Goal: Task Accomplishment & Management: Complete application form

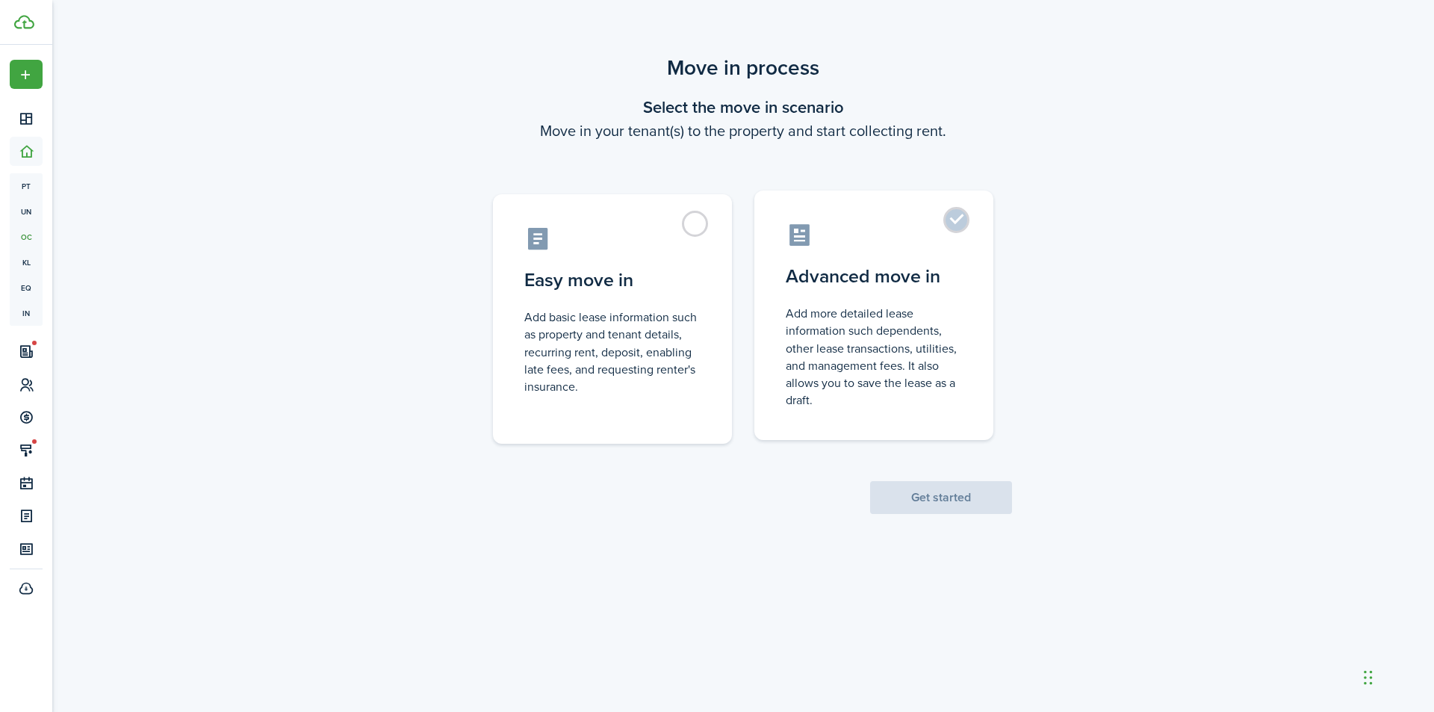
click at [907, 252] on label "Advanced move in Add more detailed lease information such dependents, other lea…" at bounding box center [873, 314] width 239 height 249
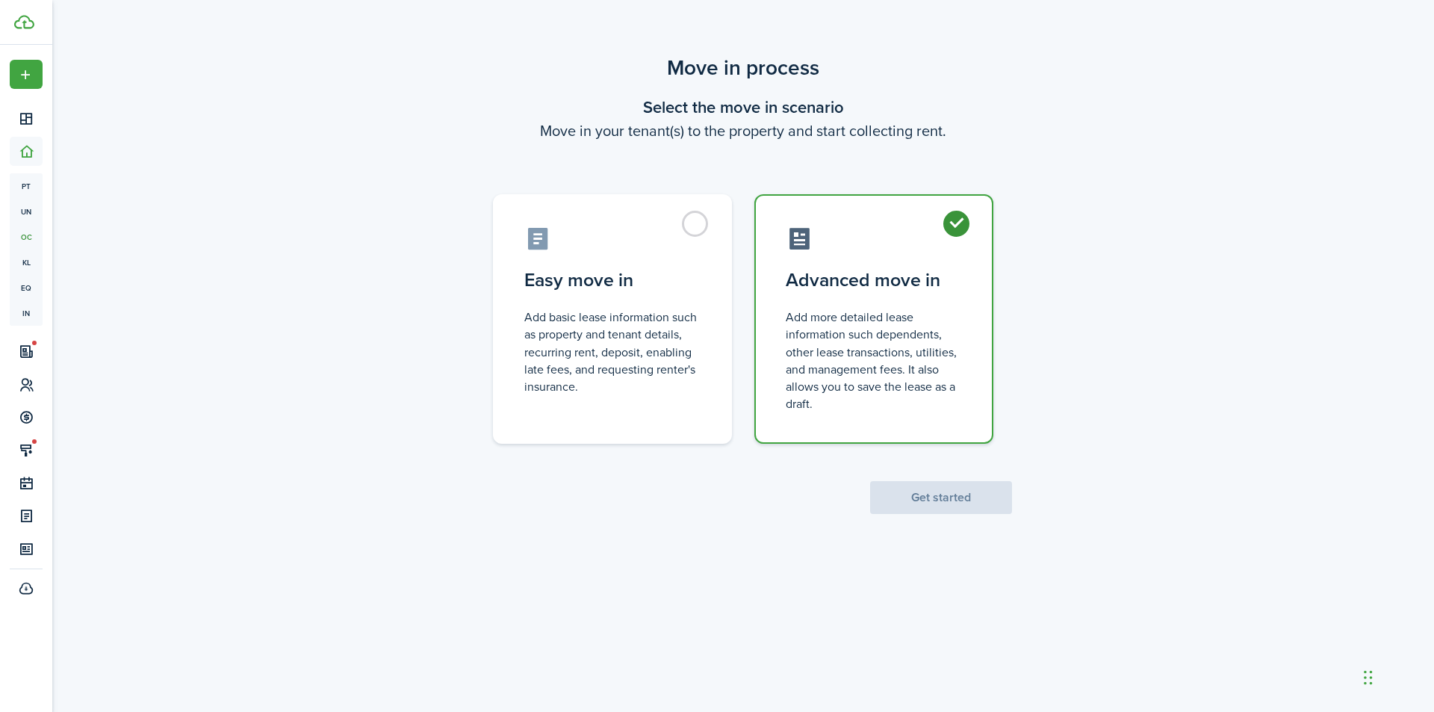
radio input "true"
click at [956, 512] on button "Get started" at bounding box center [941, 497] width 142 height 33
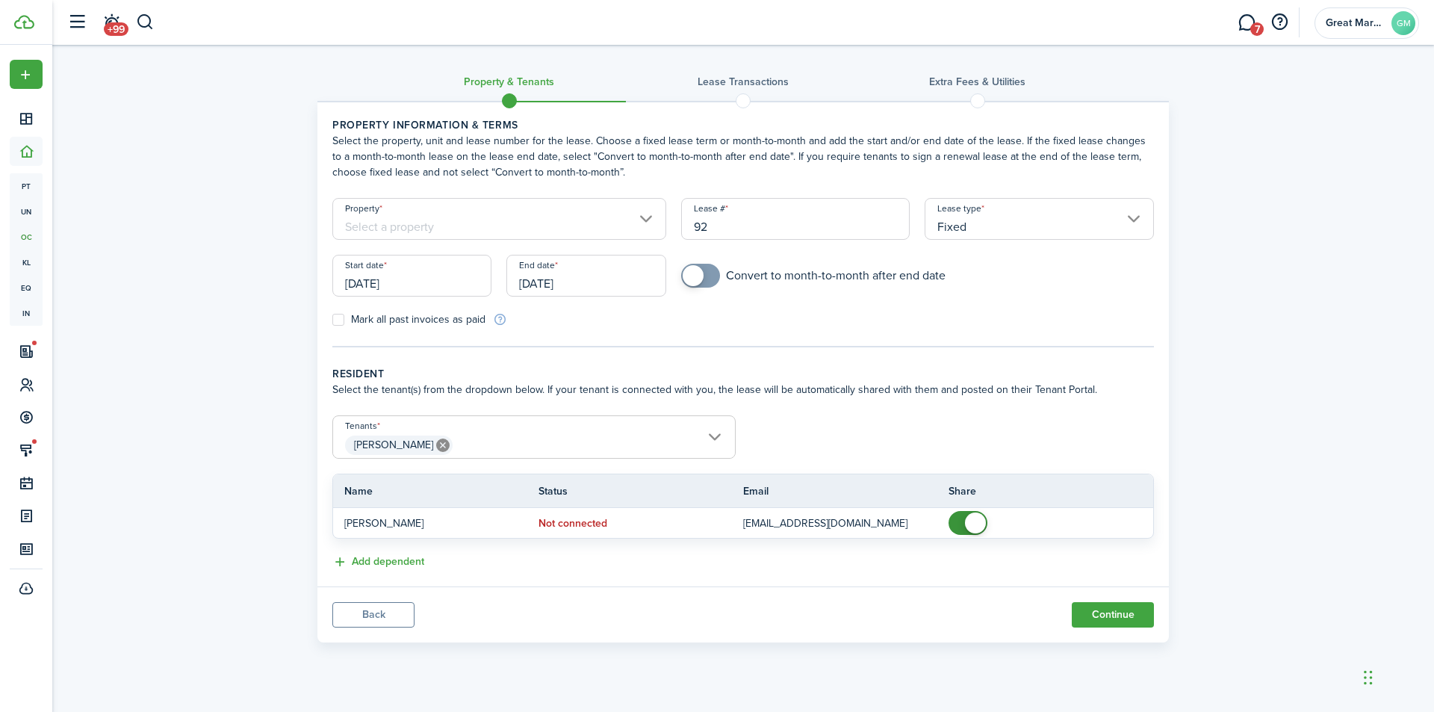
click at [482, 221] on input "Property" at bounding box center [499, 219] width 334 height 42
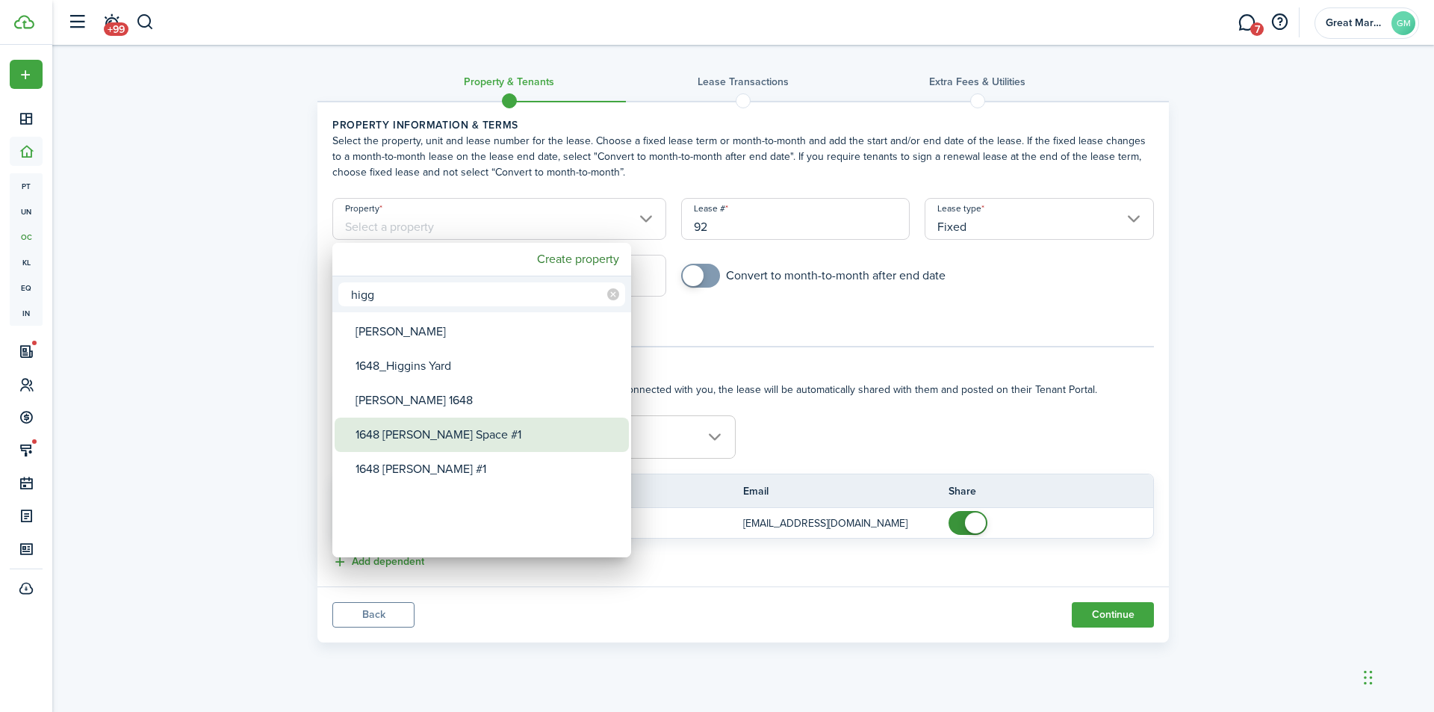
type input "higg"
click at [547, 432] on div "1648 [PERSON_NAME] Space #1" at bounding box center [488, 435] width 264 height 34
type input "1648 [PERSON_NAME] Space #1"
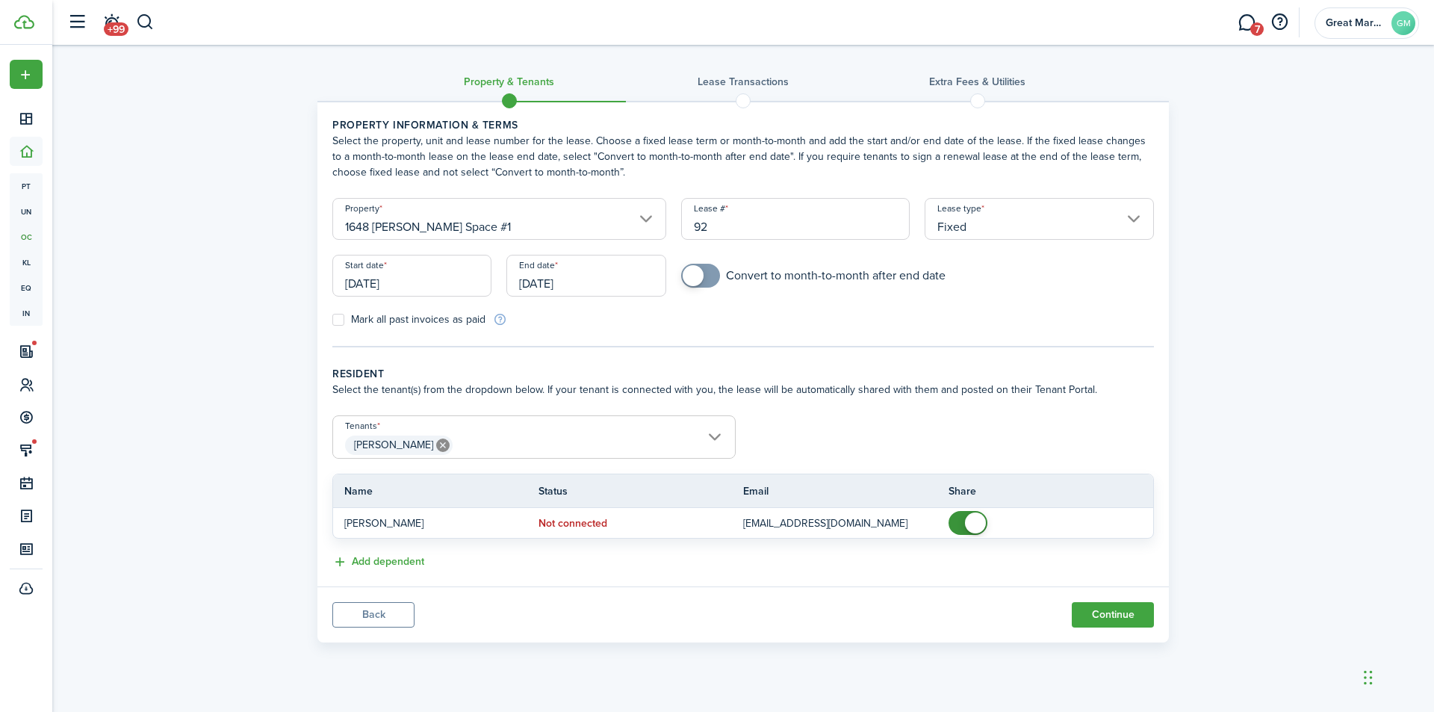
click at [436, 284] on input "[DATE]" at bounding box center [411, 276] width 159 height 42
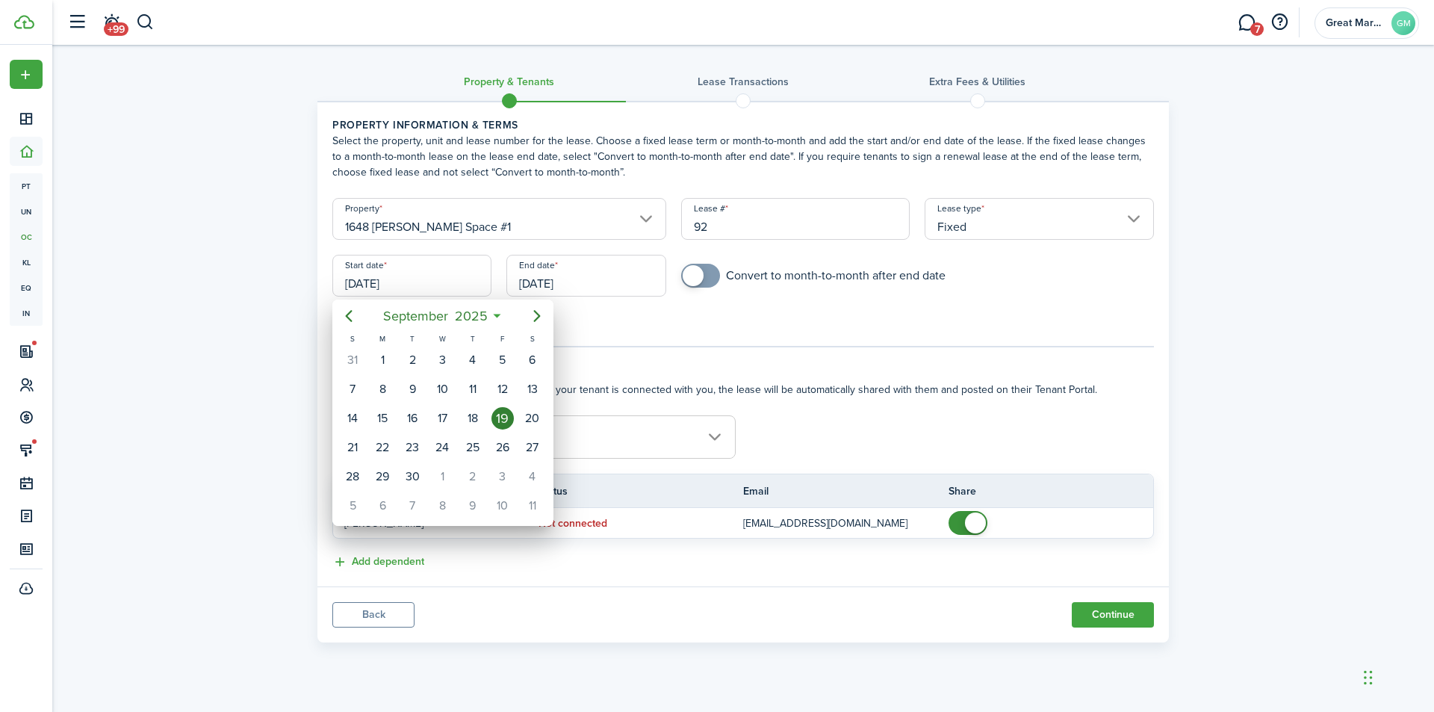
drag, startPoint x: 637, startPoint y: 334, endPoint x: 708, endPoint y: 335, distance: 71.0
click at [637, 334] on div at bounding box center [716, 355] width 1673 height 951
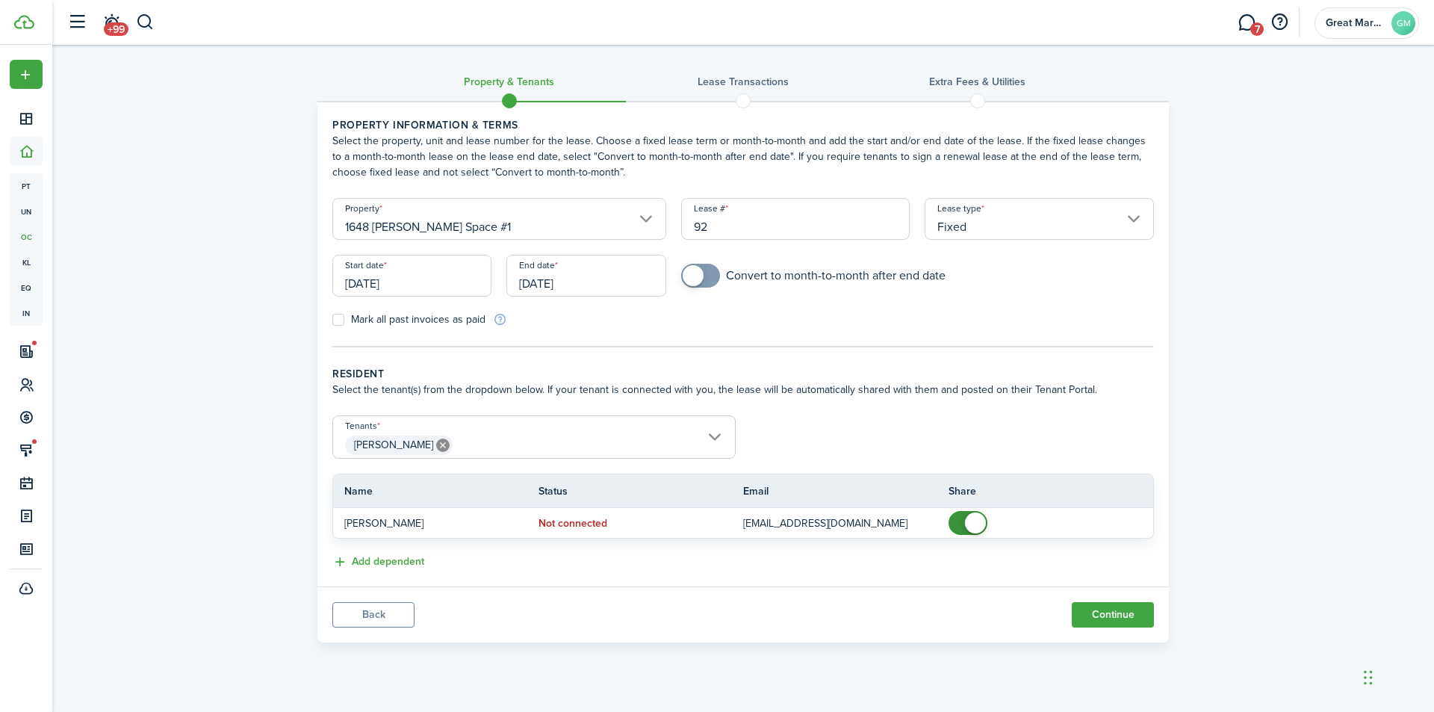
click at [432, 294] on input "[DATE]" at bounding box center [411, 276] width 159 height 42
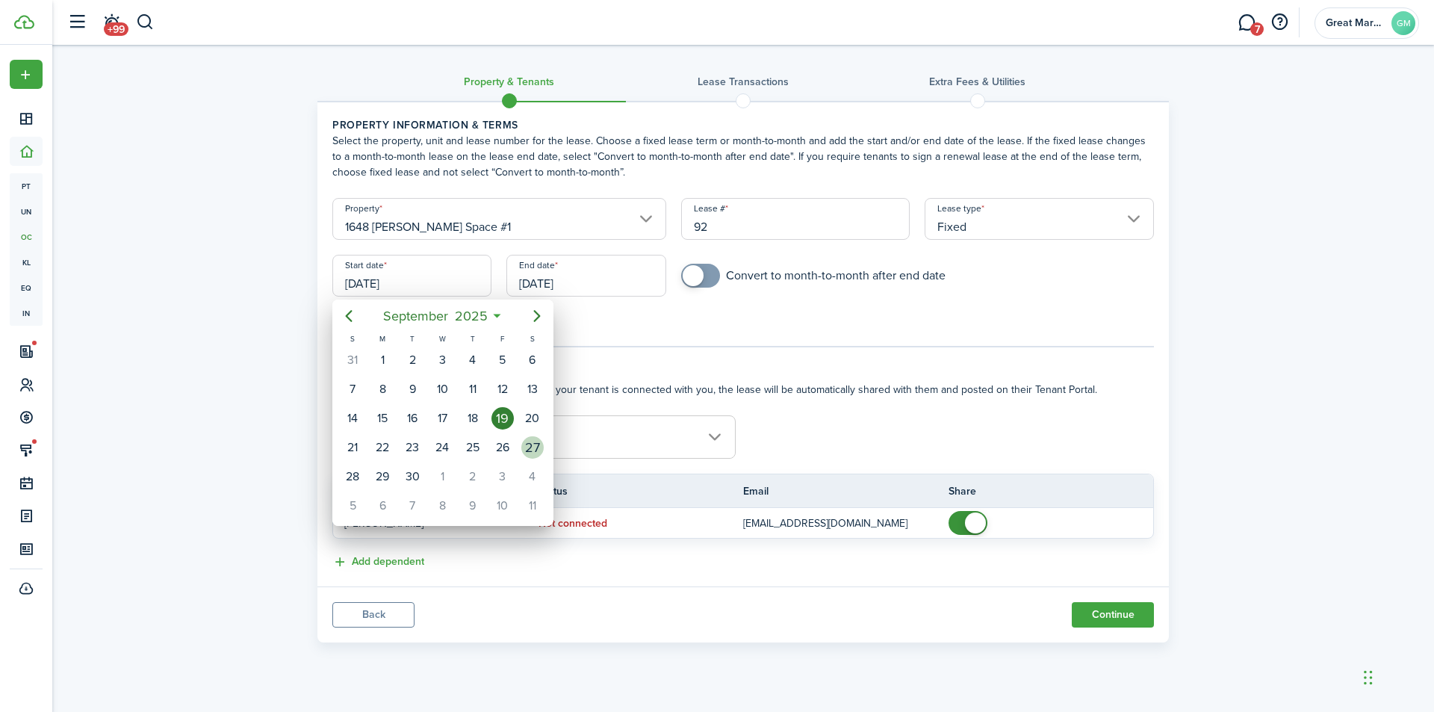
click at [532, 449] on div "27" at bounding box center [532, 447] width 22 height 22
type input "[DATE]"
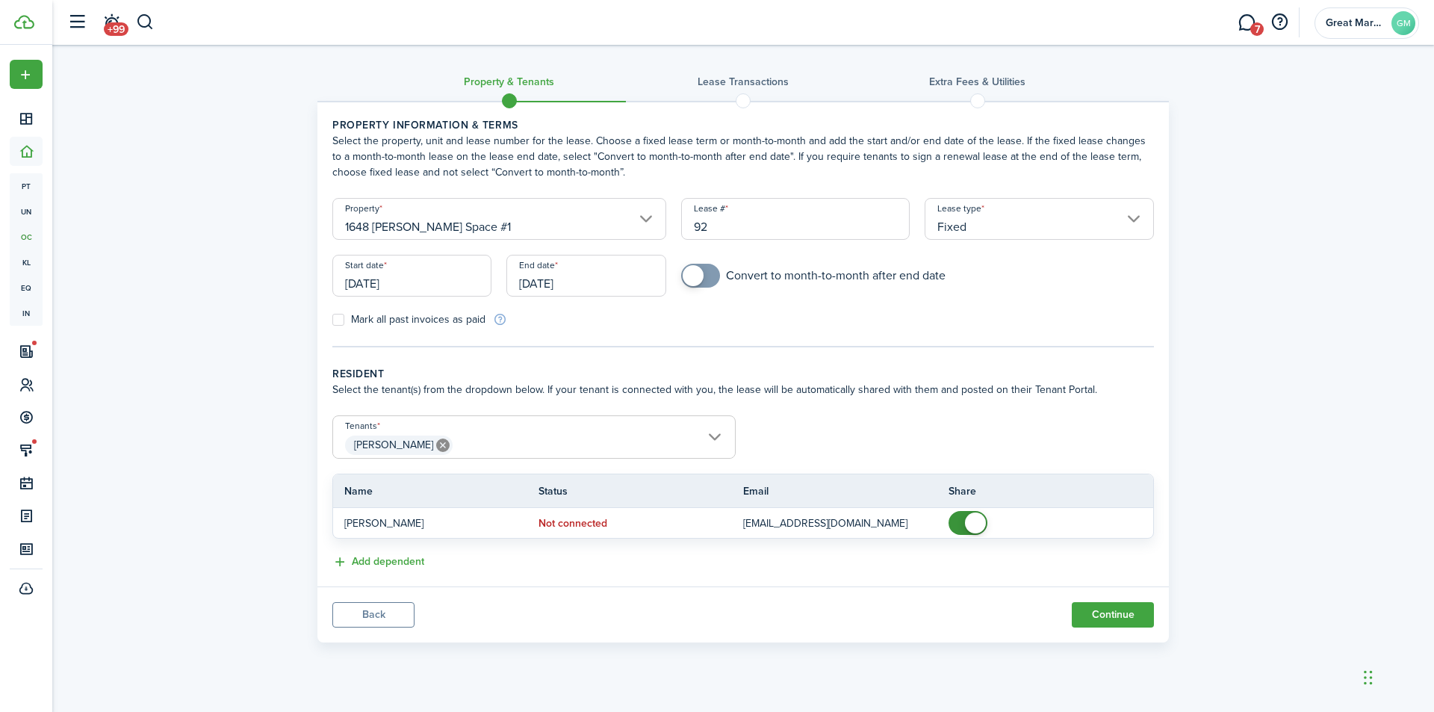
click at [622, 287] on input "[DATE]" at bounding box center [585, 276] width 159 height 42
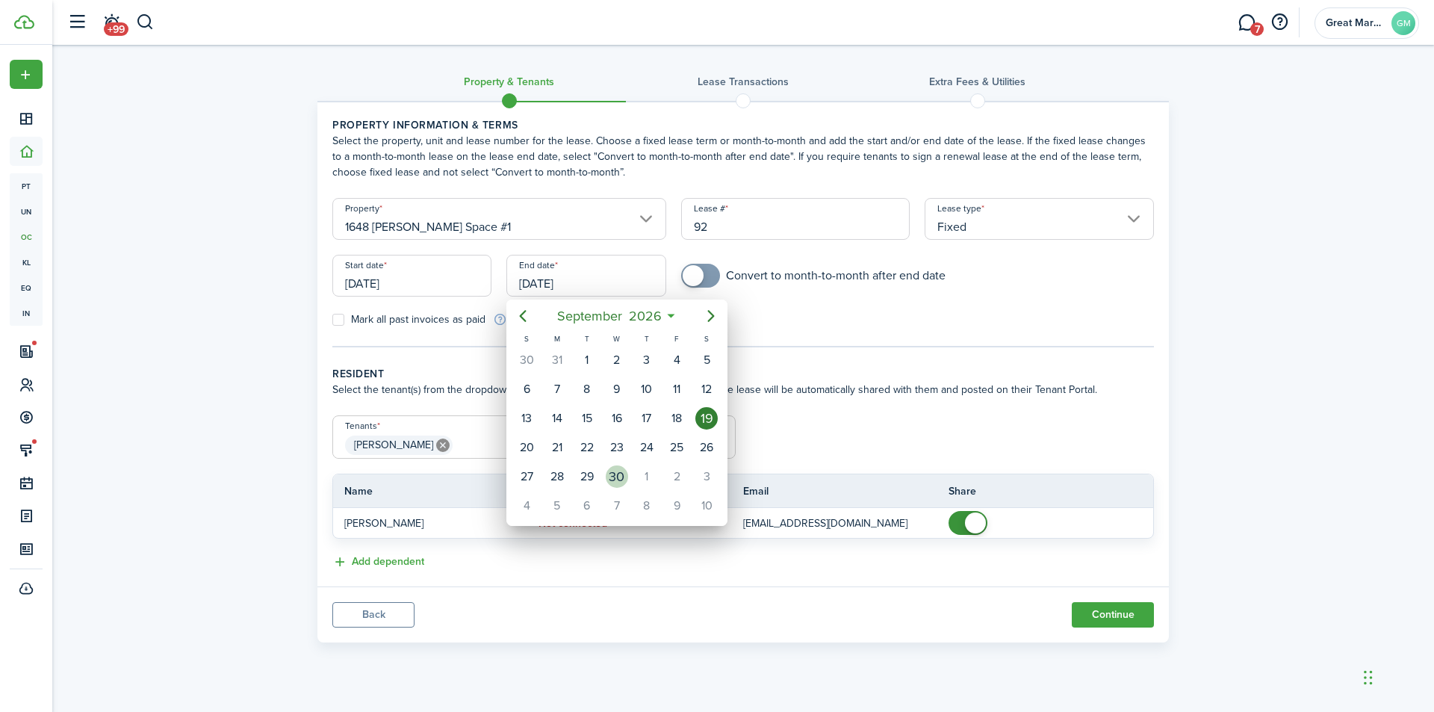
click at [627, 470] on div "30" at bounding box center [617, 476] width 30 height 28
type input "[DATE]"
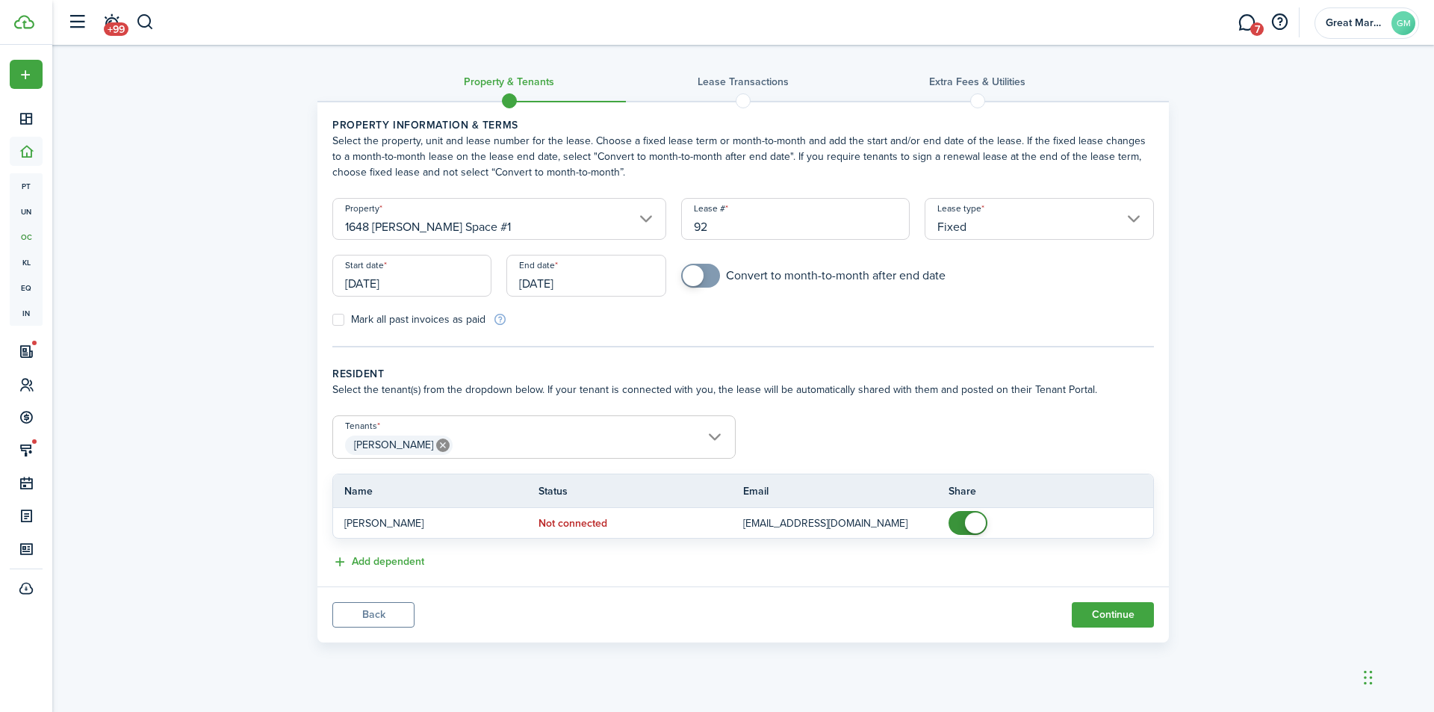
click at [803, 339] on tc-wizard-step "Property information & terms Select the property, unit and lease number for the…" at bounding box center [743, 232] width 822 height 230
click at [710, 434] on span "[PERSON_NAME]" at bounding box center [534, 444] width 402 height 25
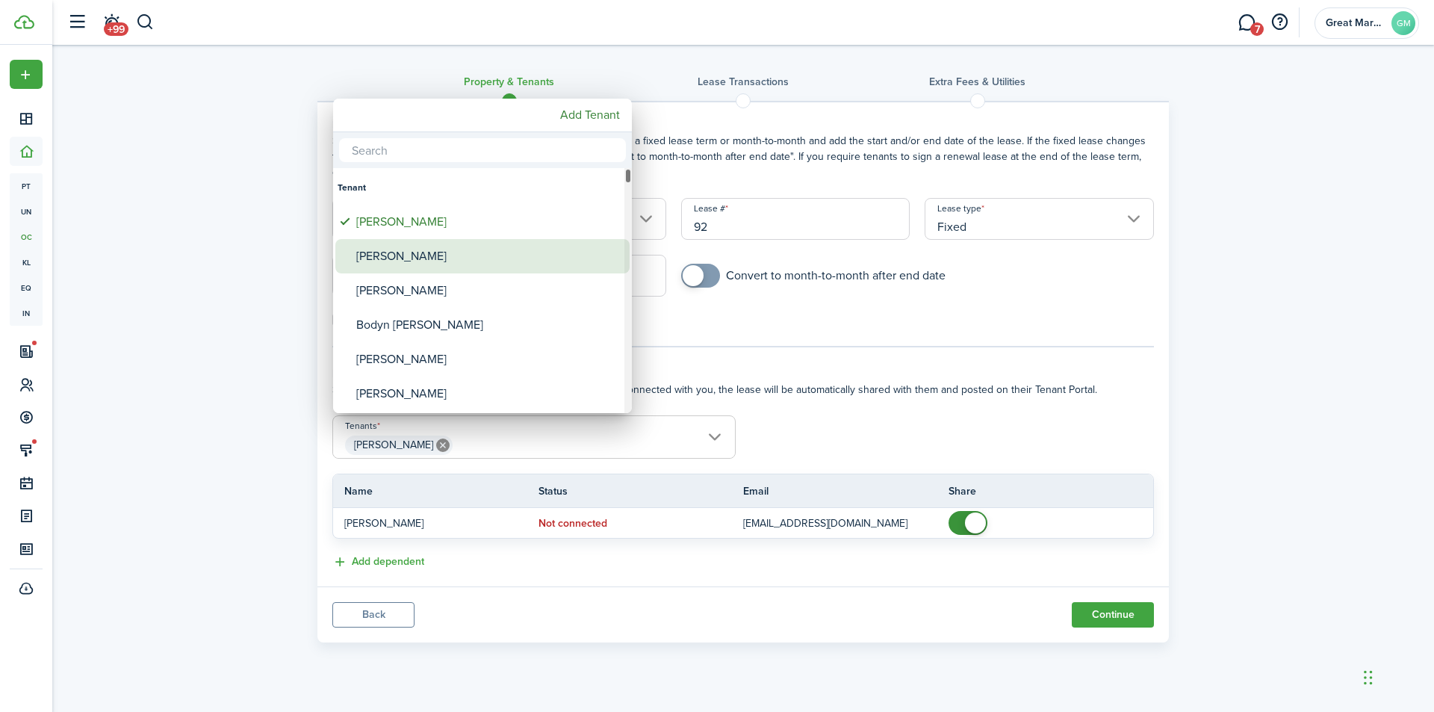
click at [405, 251] on div "[PERSON_NAME]" at bounding box center [488, 256] width 264 height 34
type input "[PERSON_NAME], [PERSON_NAME]"
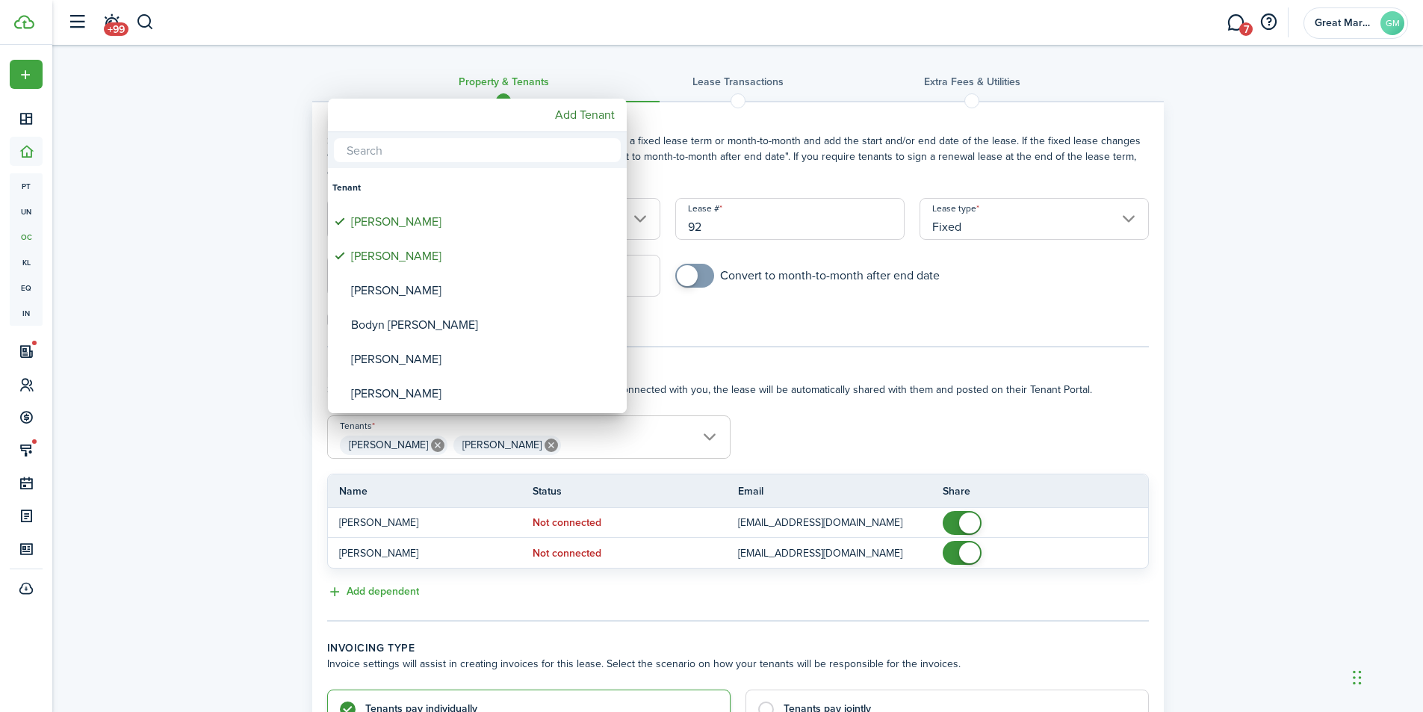
click at [819, 432] on div at bounding box center [711, 355] width 1662 height 951
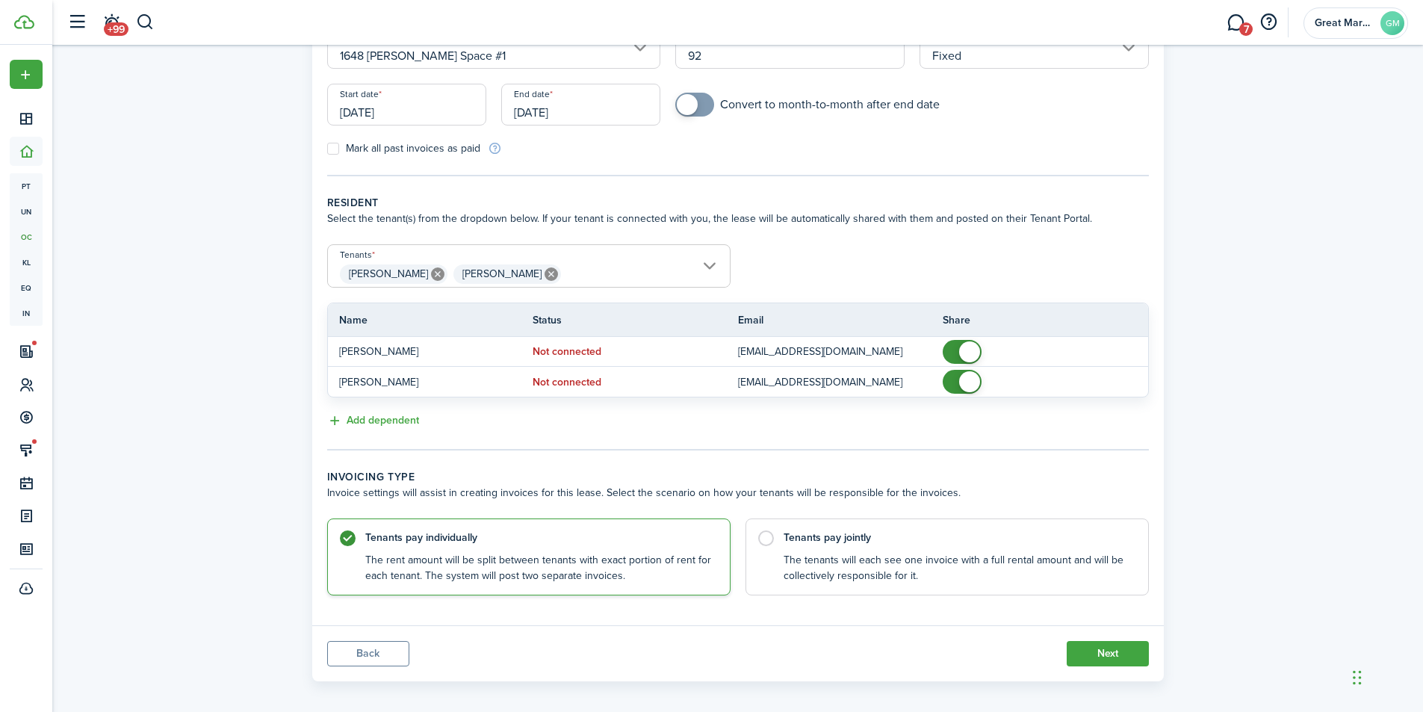
scroll to position [181, 0]
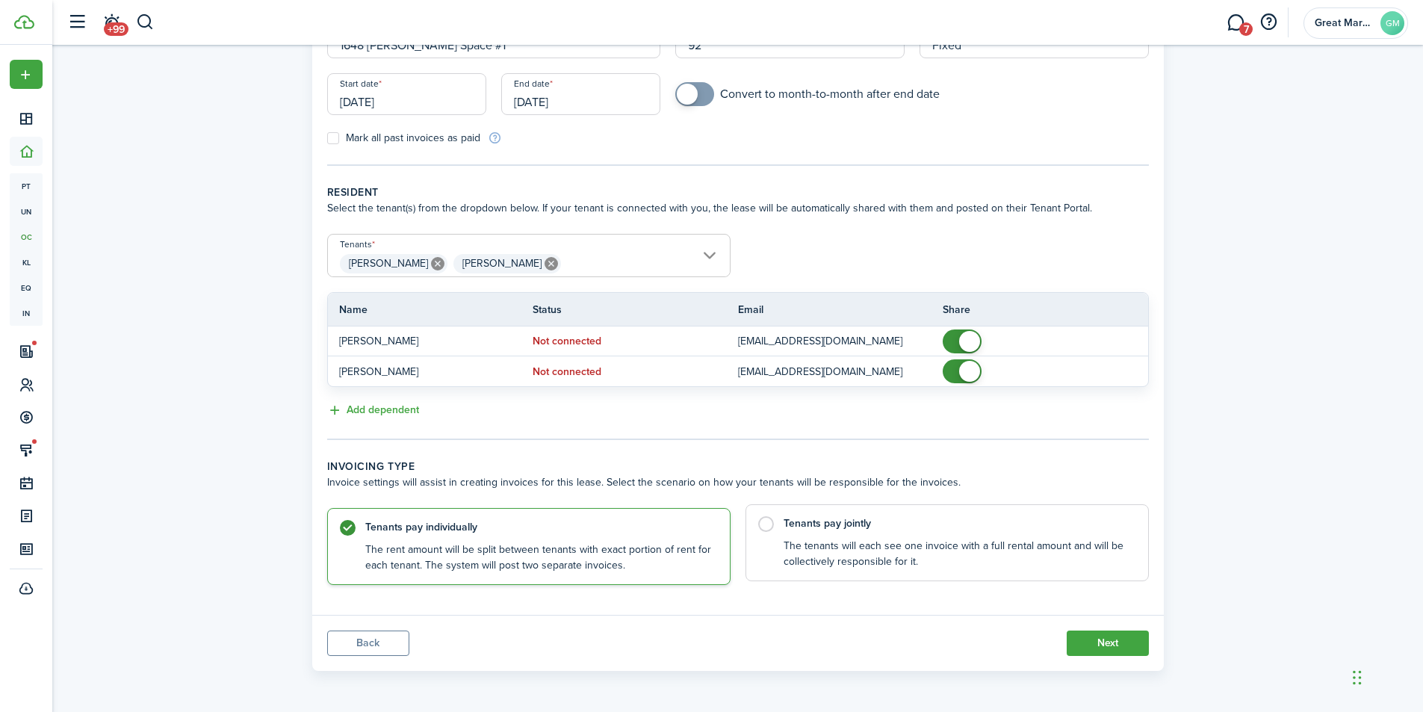
click at [763, 532] on label "Tenants pay jointly The tenants will each see one invoice with a full rental am…" at bounding box center [946, 542] width 403 height 77
radio input "false"
radio input "true"
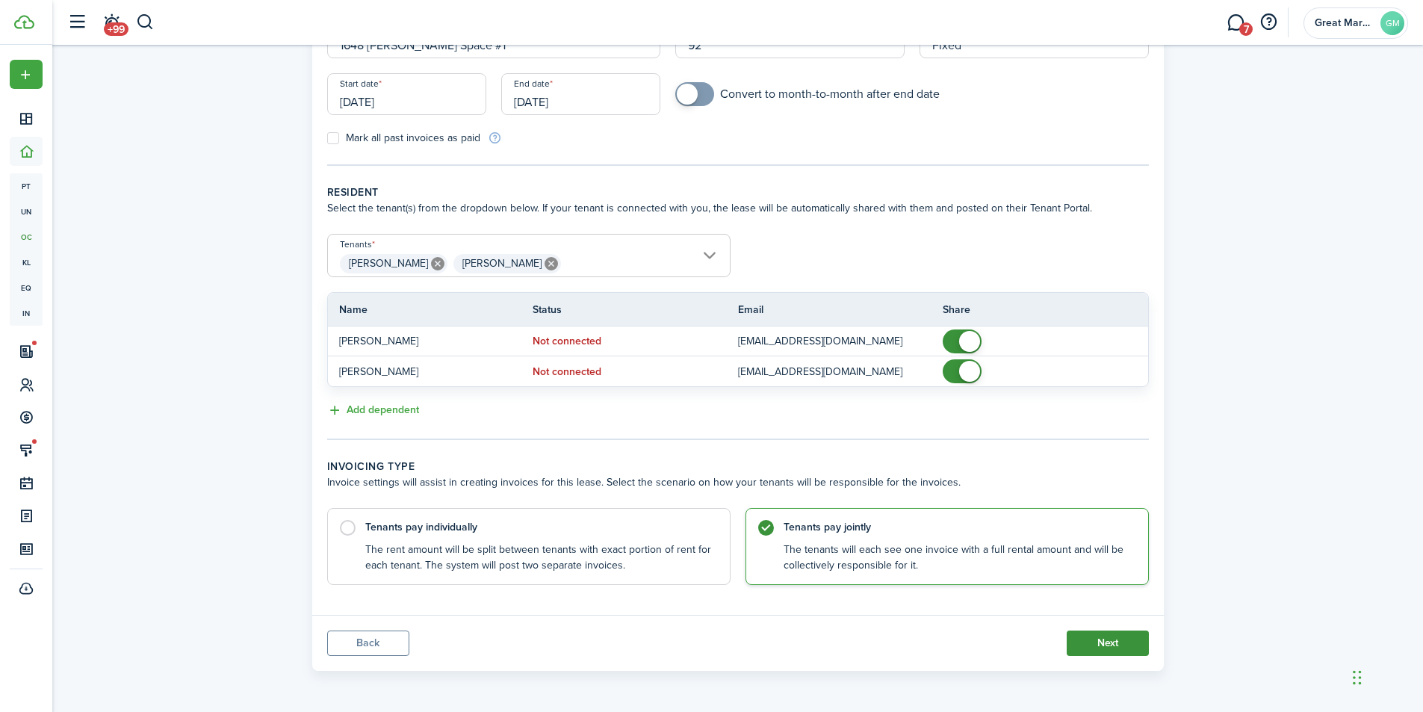
click at [1090, 645] on button "Next" at bounding box center [1108, 642] width 82 height 25
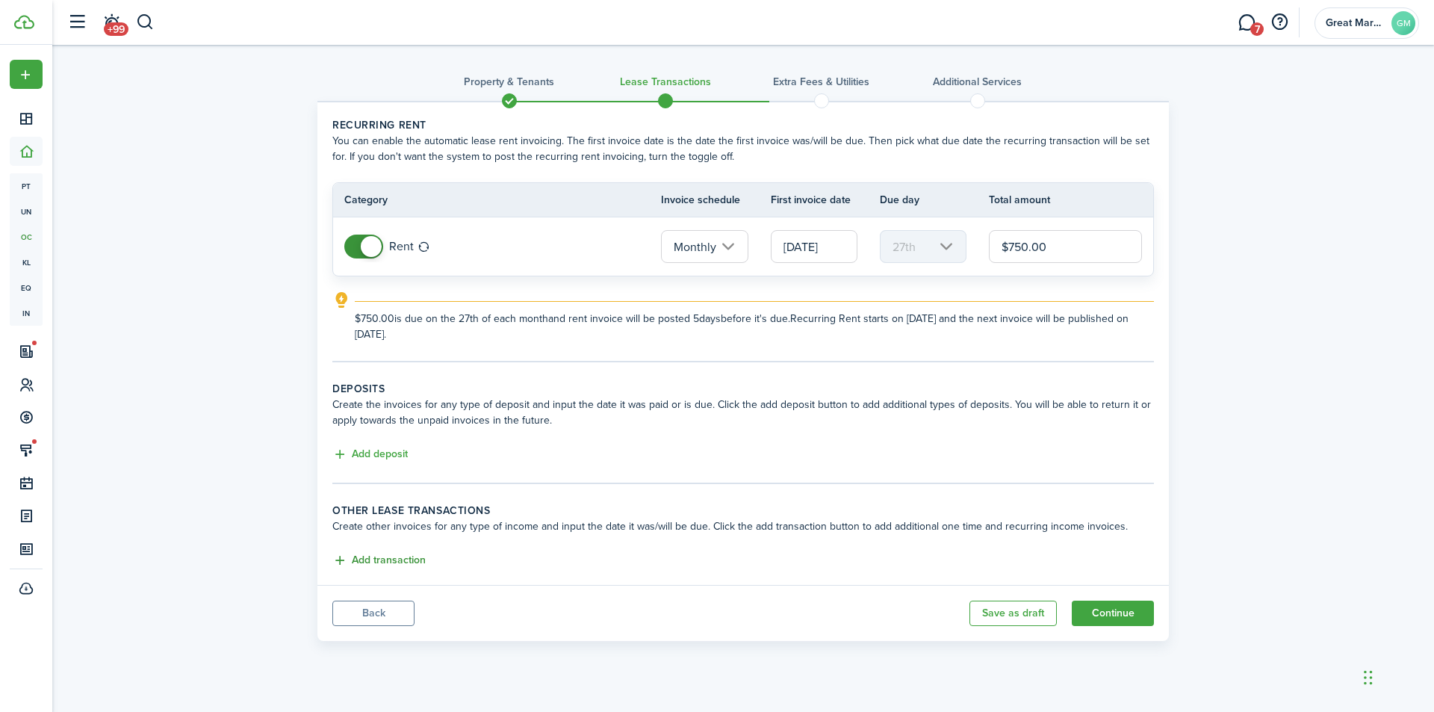
click at [406, 553] on button "Add transaction" at bounding box center [378, 560] width 93 height 17
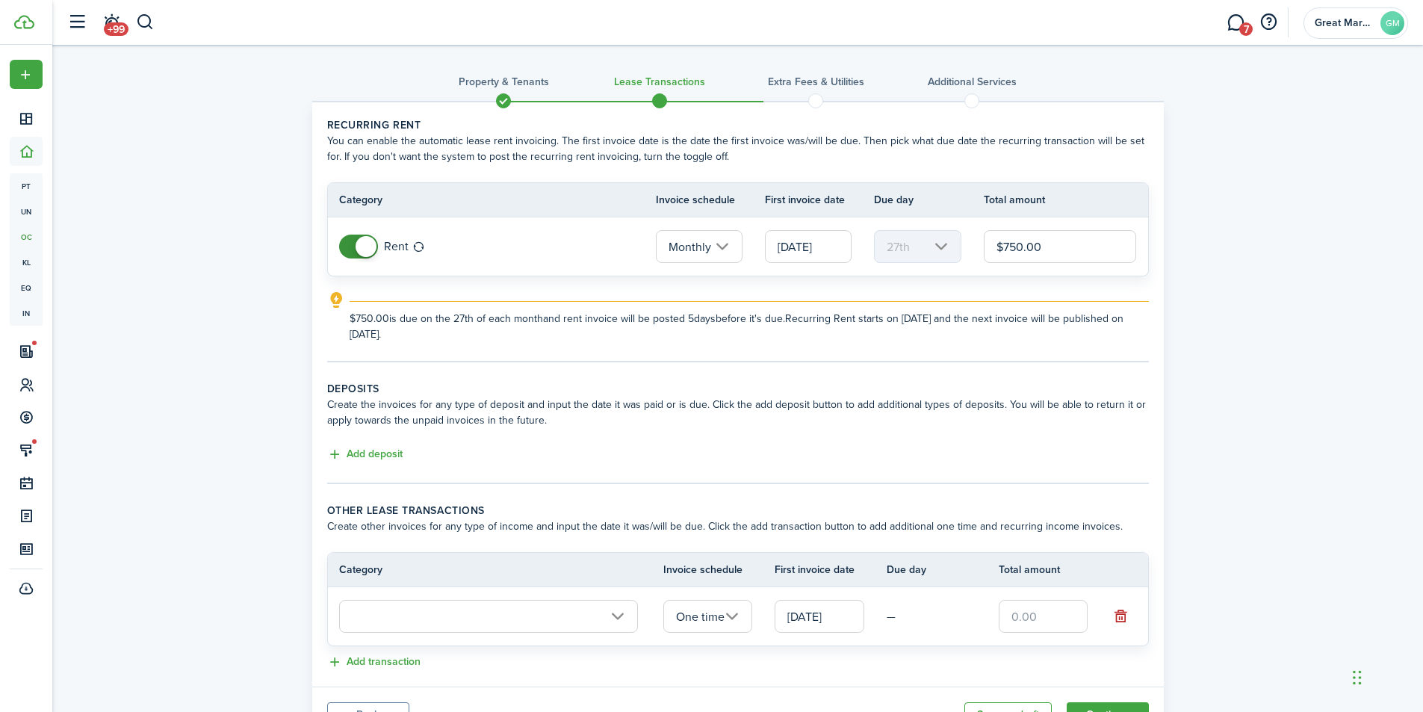
click at [418, 614] on input "text" at bounding box center [488, 616] width 299 height 33
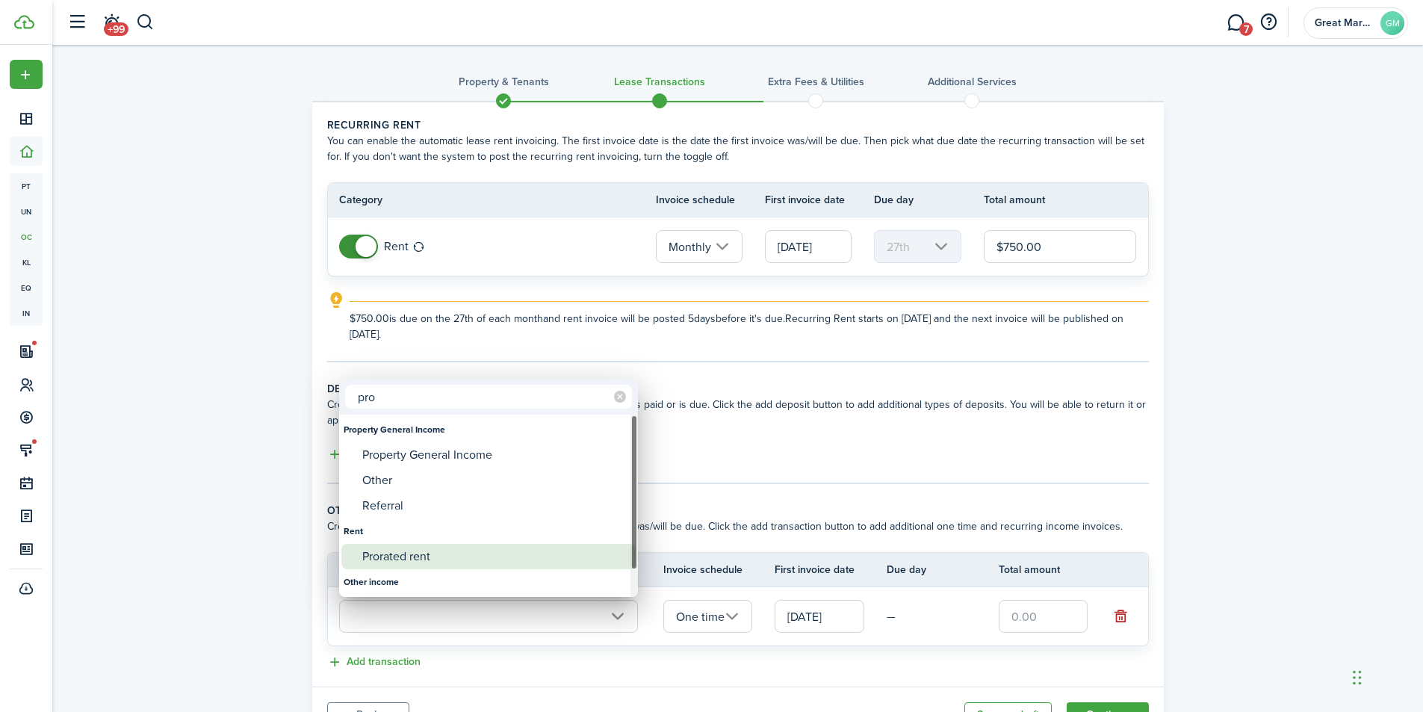
type input "pro"
click at [447, 559] on div "Prorated rent" at bounding box center [494, 556] width 264 height 25
type input "Rent / Prorated rent"
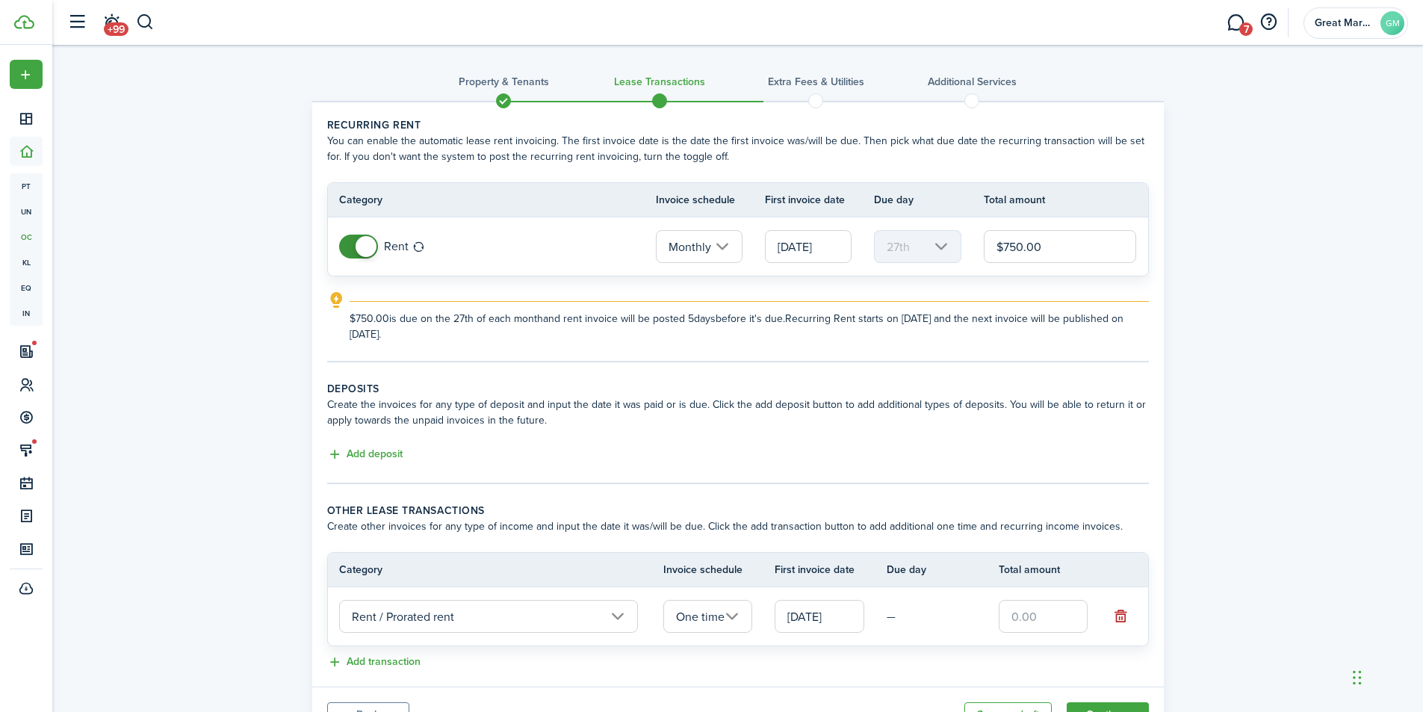
click at [899, 618] on td "—" at bounding box center [943, 616] width 112 height 23
click at [1040, 623] on input "text" at bounding box center [1044, 616] width 90 height 33
type input "$120.00"
click at [381, 444] on lease-classic-deposit "Deposits Create the invoices for any type of deposit and input the date it was …" at bounding box center [738, 422] width 822 height 83
click at [382, 452] on button "Add deposit" at bounding box center [364, 454] width 75 height 17
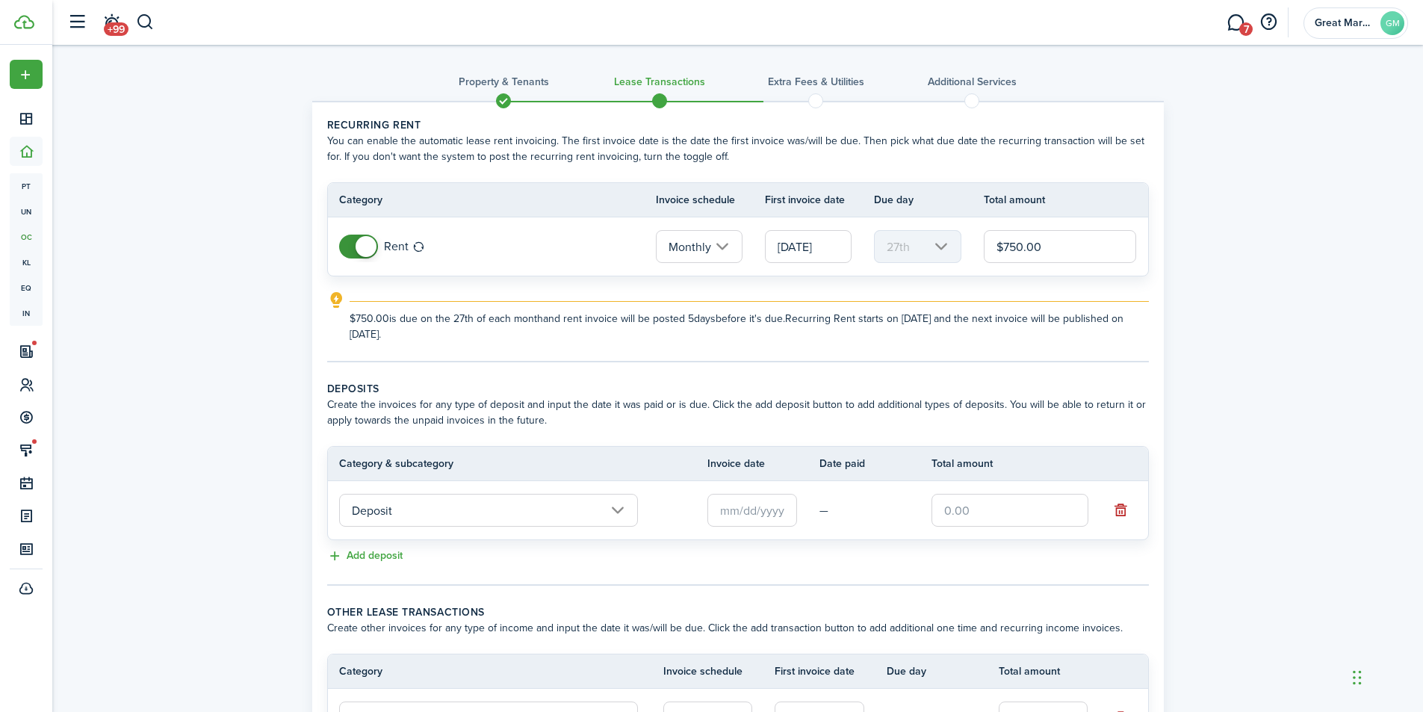
click at [495, 511] on input "Deposit" at bounding box center [488, 510] width 299 height 33
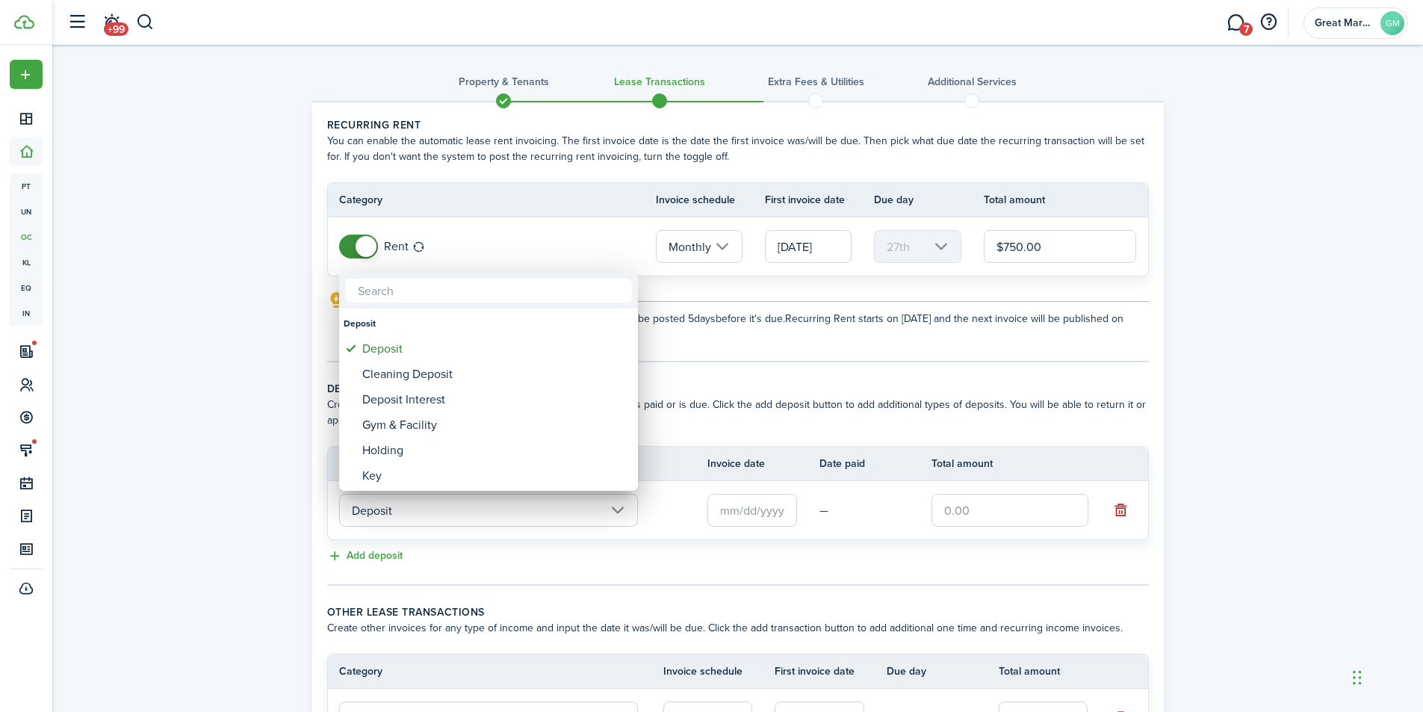
click at [406, 300] on input "text" at bounding box center [488, 291] width 287 height 24
click at [754, 444] on div at bounding box center [711, 355] width 1662 height 951
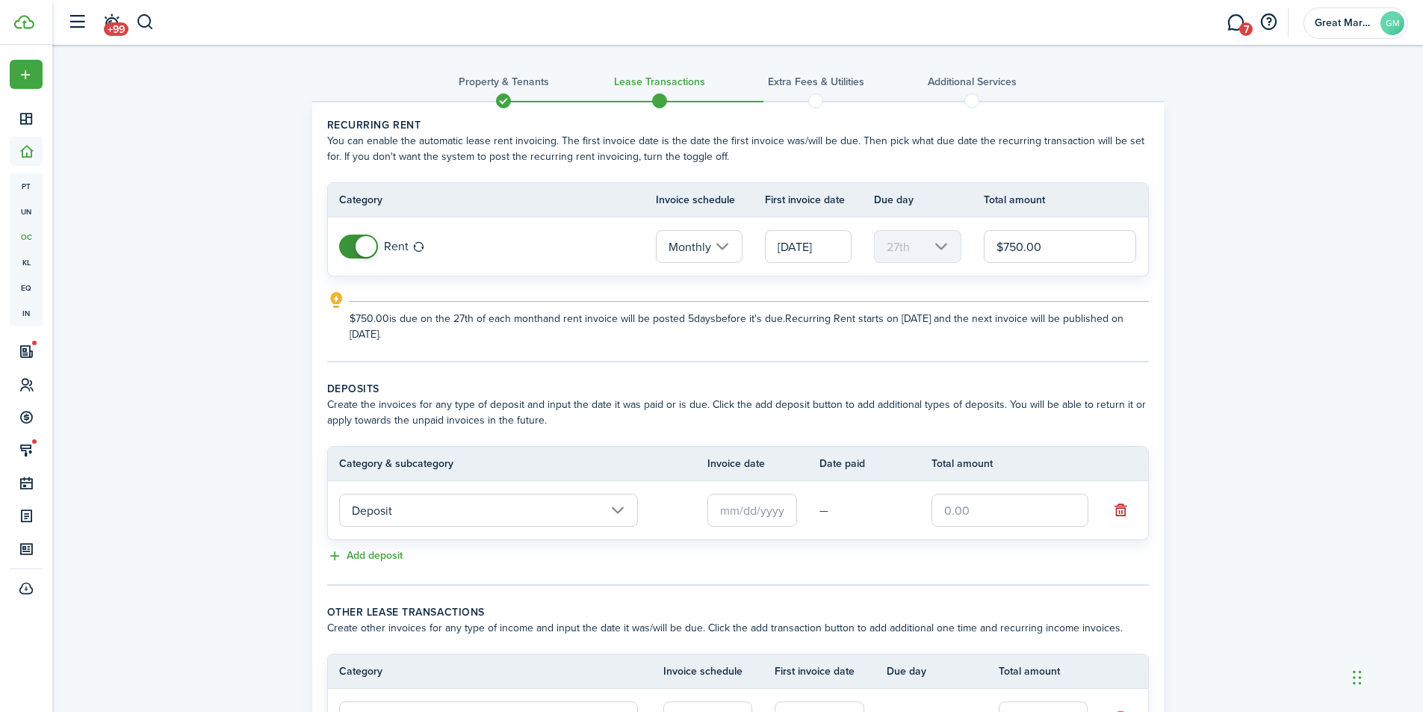
click at [757, 524] on input "text" at bounding box center [752, 510] width 90 height 33
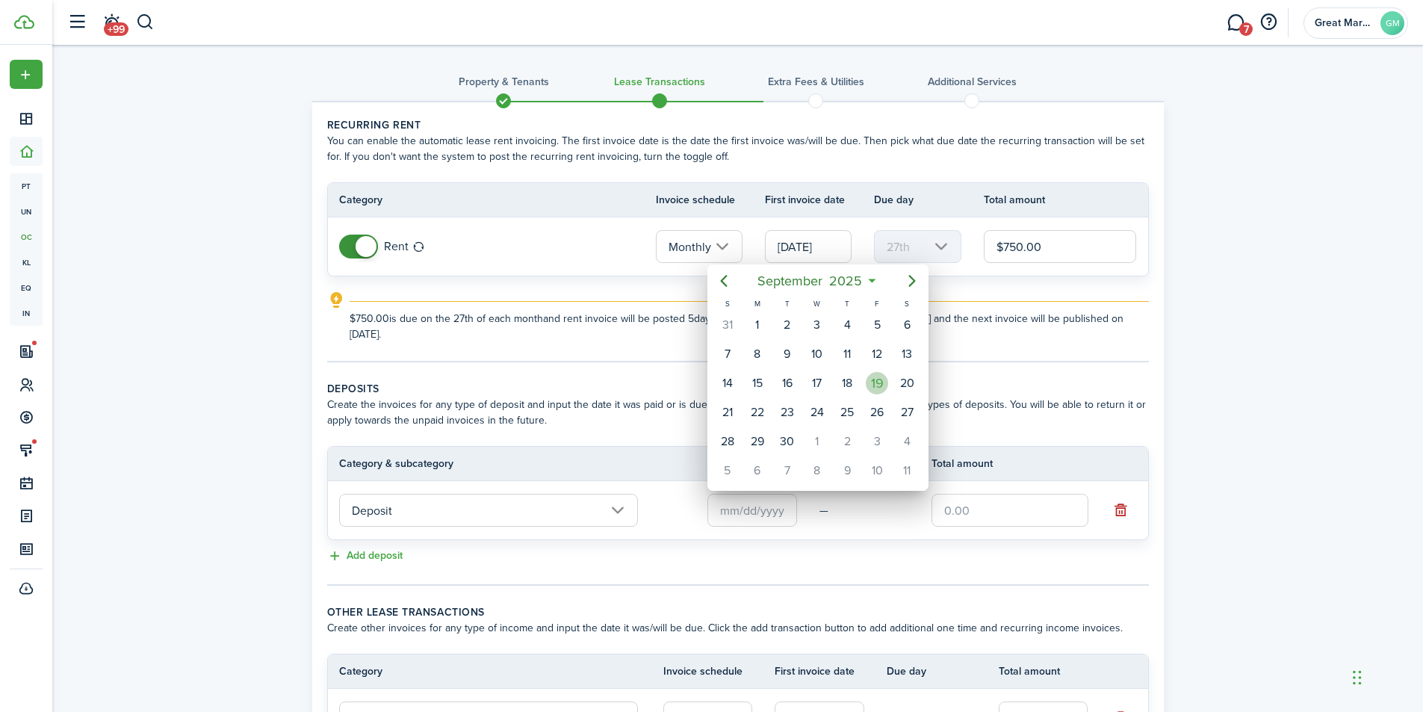
click at [873, 386] on div "19" at bounding box center [877, 383] width 22 height 22
type input "[DATE]"
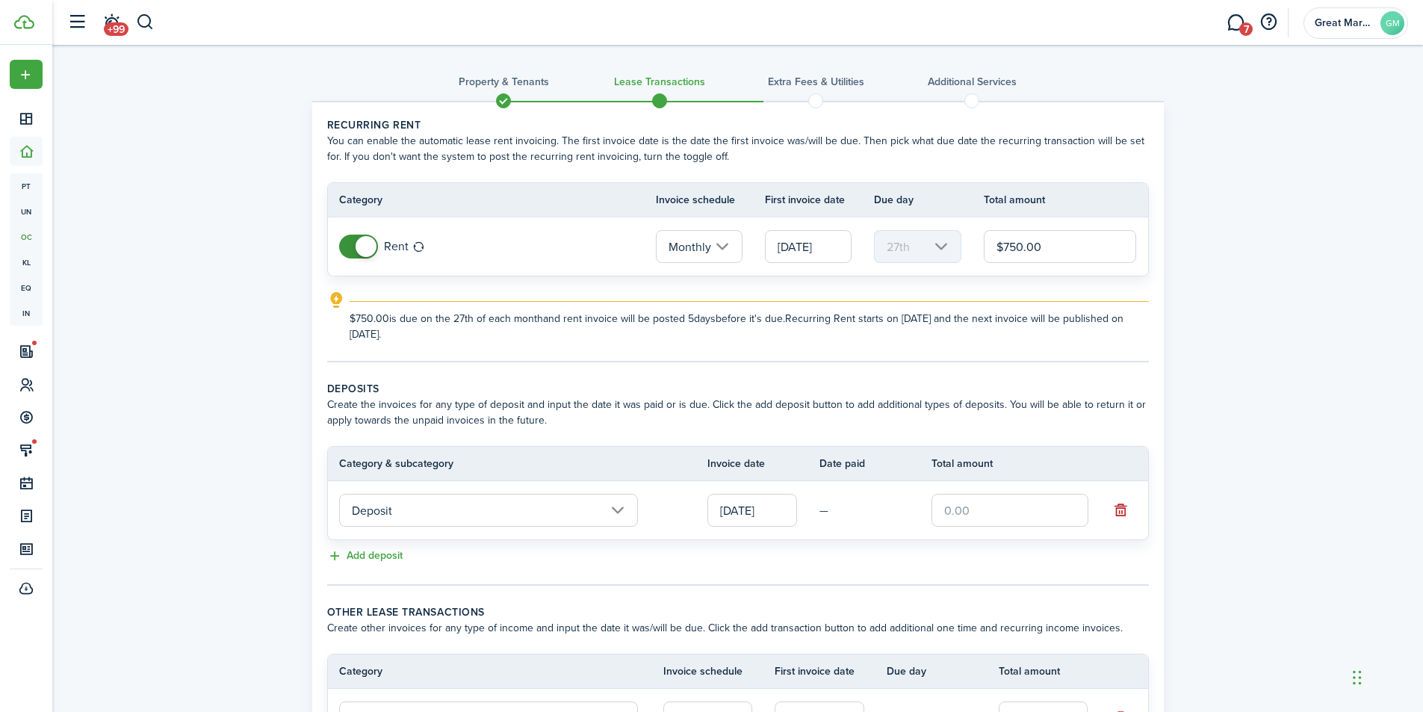
click at [986, 509] on input "text" at bounding box center [1009, 510] width 157 height 33
type input "$800.00"
click at [859, 573] on tc-wizard-step "Deposits Create the invoices for any type of deposit and input the date it was …" at bounding box center [738, 483] width 822 height 205
click at [828, 251] on input "[DATE]" at bounding box center [808, 246] width 87 height 33
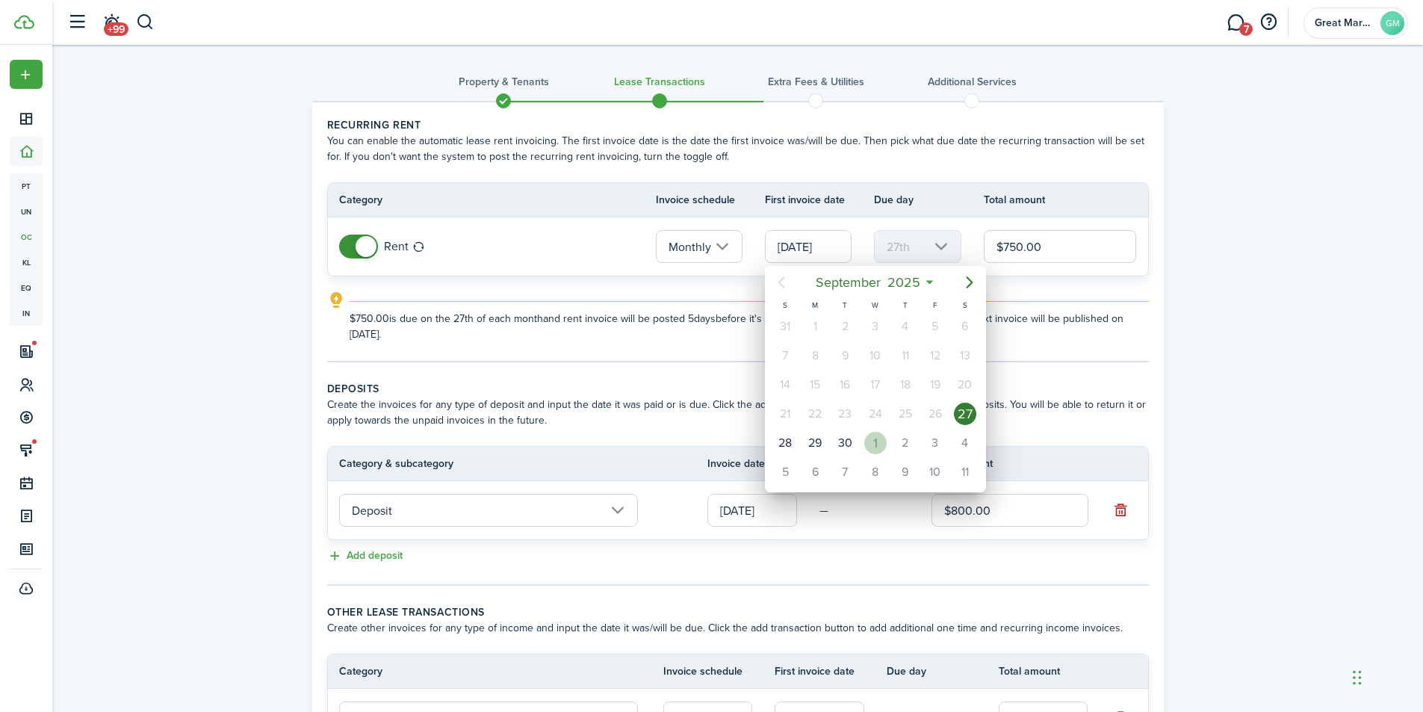
click at [869, 439] on div "1" at bounding box center [875, 443] width 22 height 22
type input "[DATE]"
type input "1st"
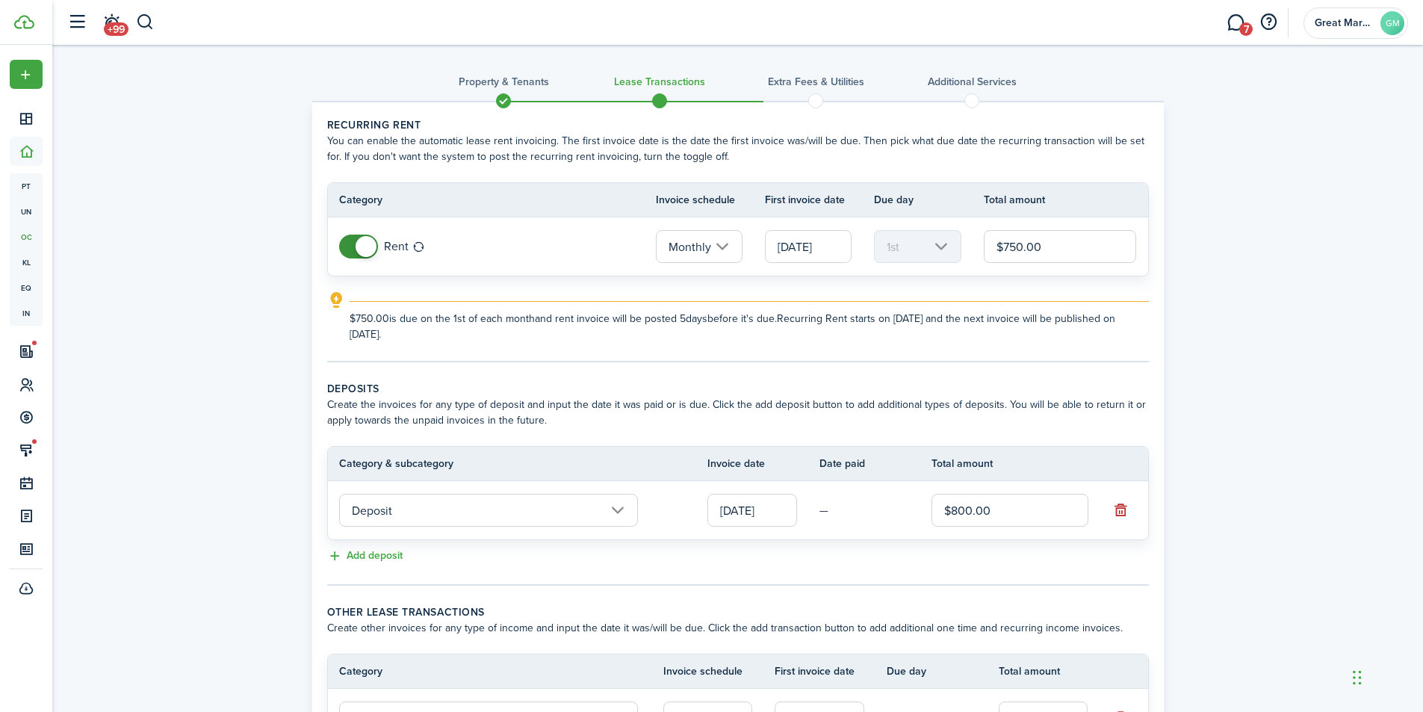
click at [1053, 246] on input "$750.00" at bounding box center [1060, 246] width 153 height 33
drag, startPoint x: 1049, startPoint y: 238, endPoint x: 1003, endPoint y: 235, distance: 45.7
click at [1003, 235] on input "$700.00" at bounding box center [1060, 246] width 153 height 33
type input "$800.00"
drag, startPoint x: 633, startPoint y: 354, endPoint x: 642, endPoint y: 418, distance: 64.0
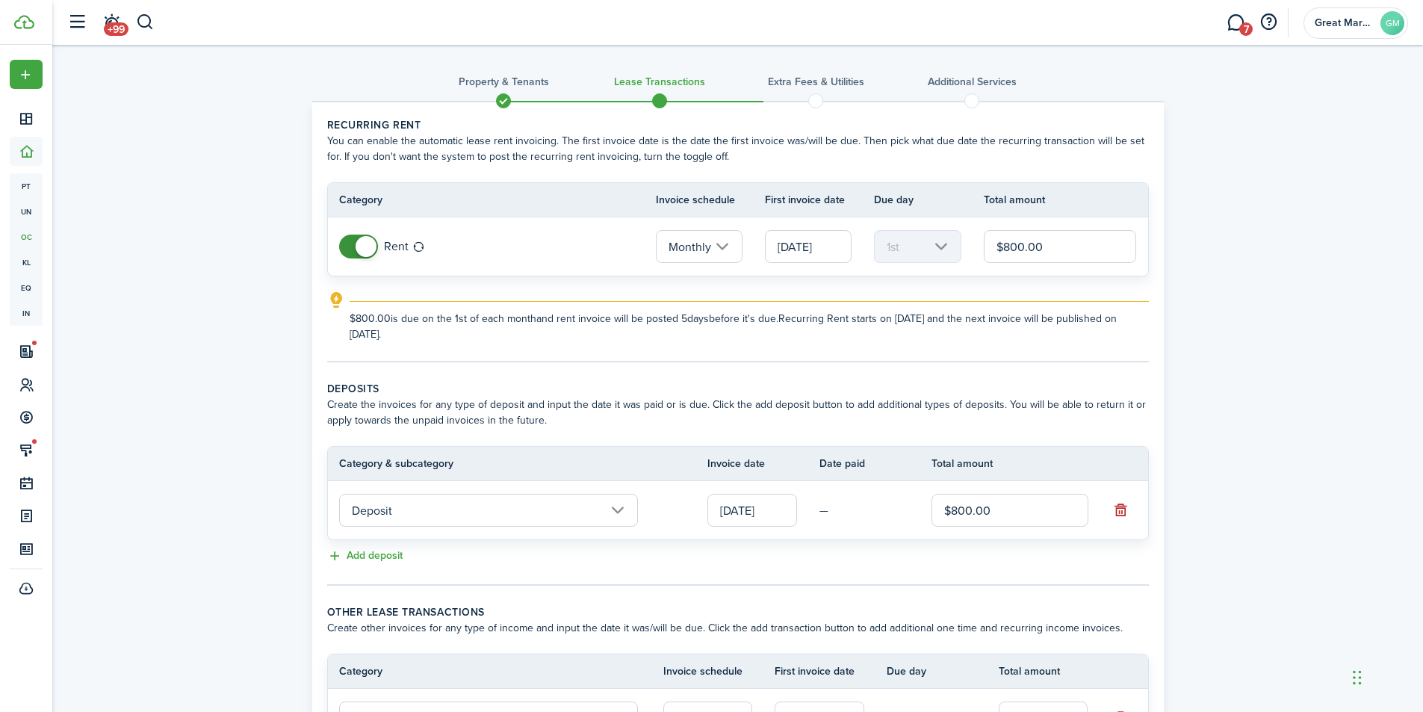
click at [633, 353] on tc-wizard-step "Recurring rent You can enable the automatic lease rent invoicing. The first inv…" at bounding box center [738, 239] width 822 height 245
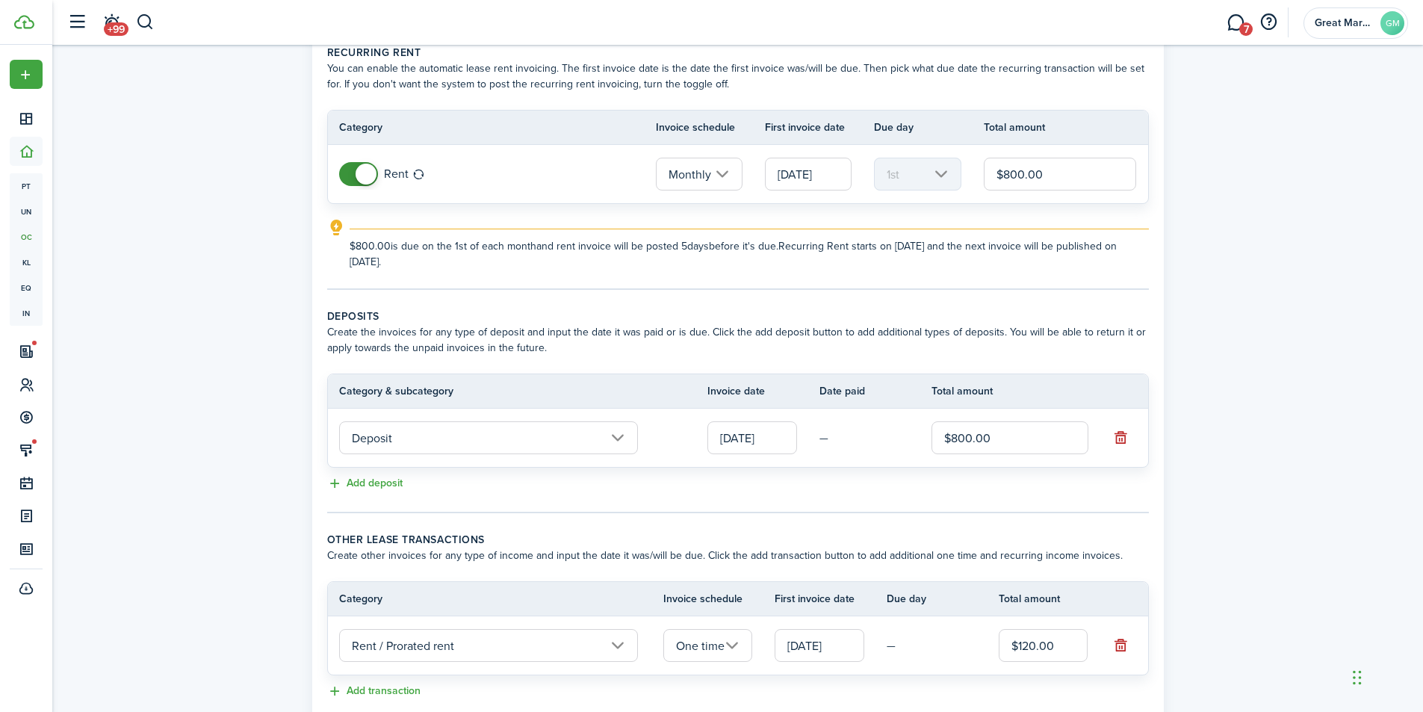
scroll to position [173, 0]
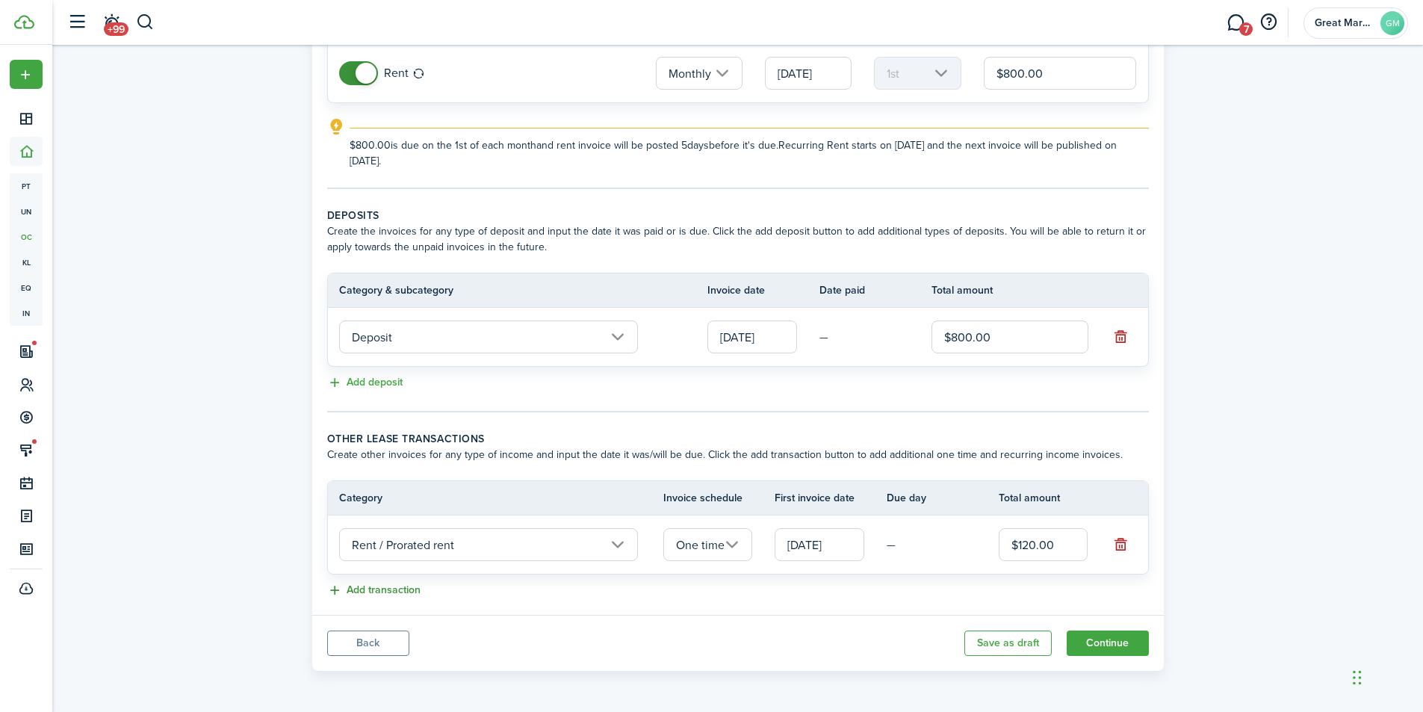
click at [383, 585] on button "Add transaction" at bounding box center [373, 590] width 93 height 17
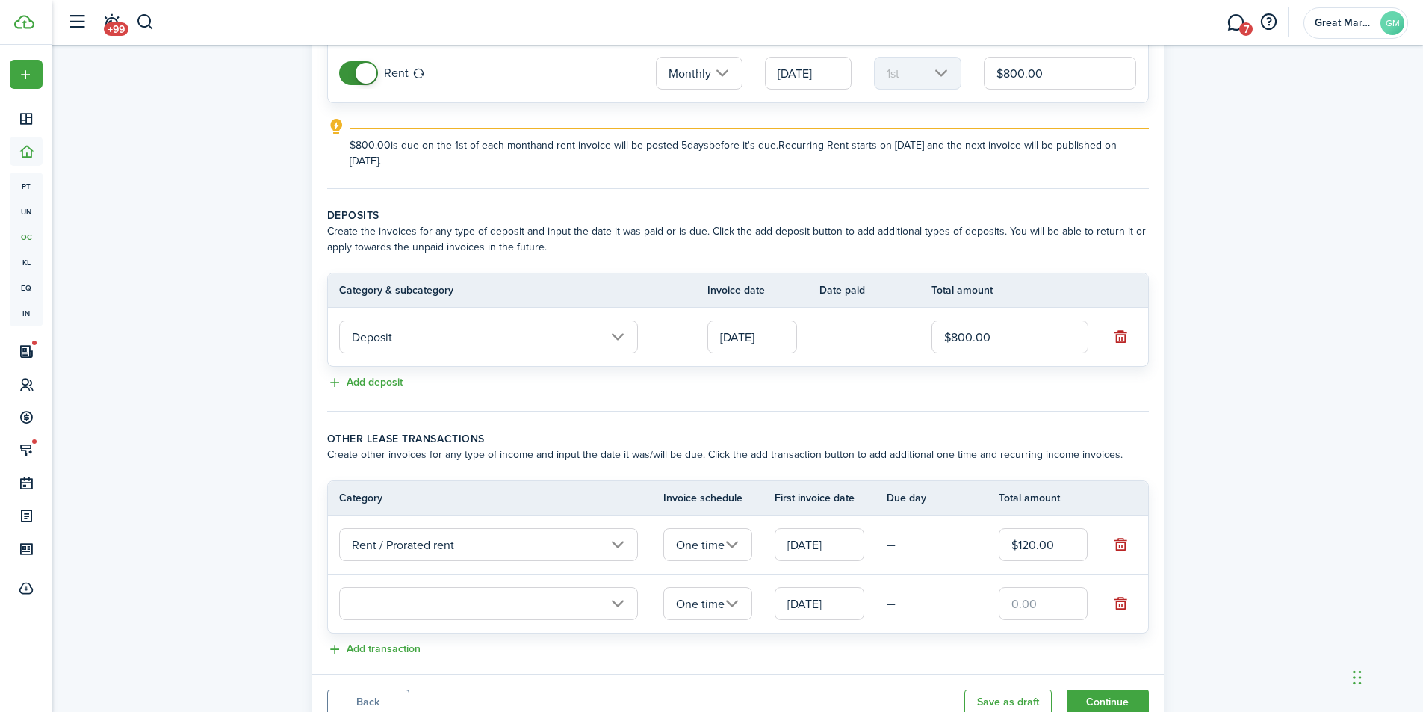
click at [446, 598] on input "text" at bounding box center [488, 603] width 299 height 33
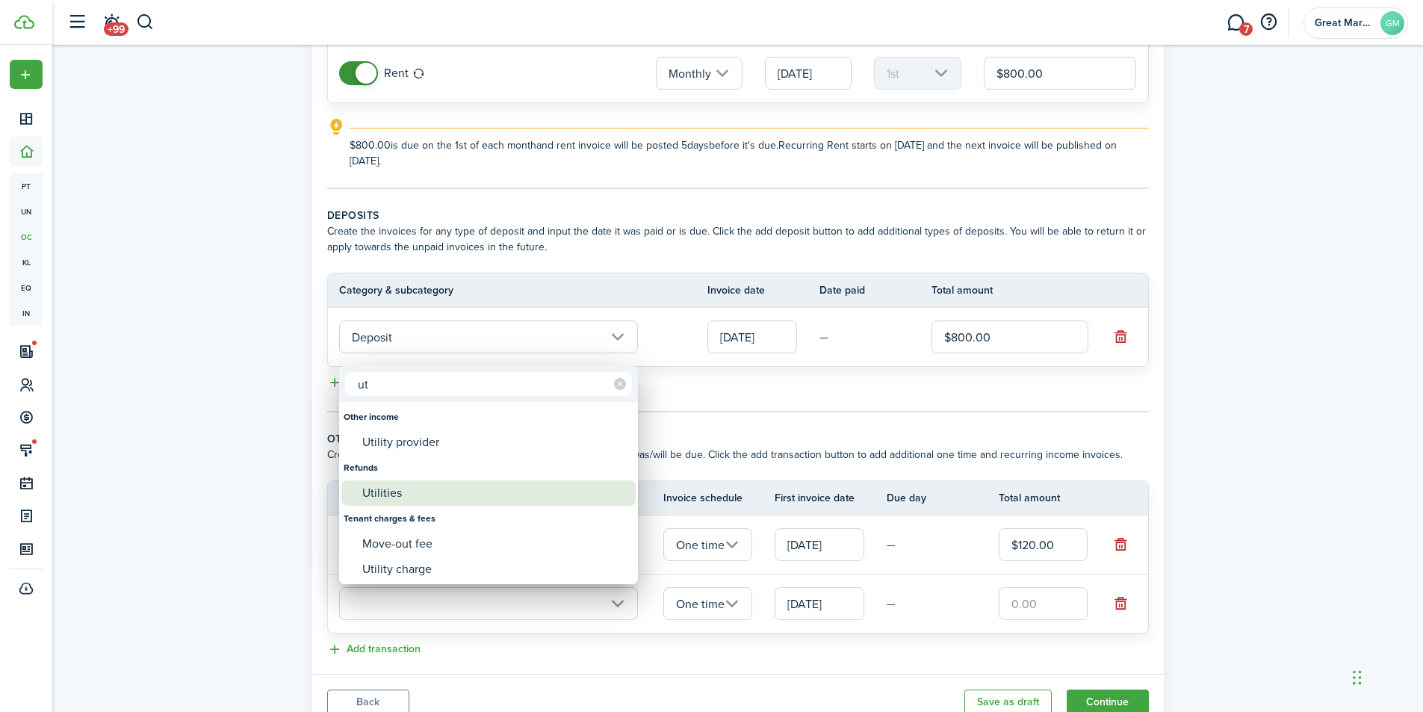
type input "ut"
click at [453, 491] on div "Utilities" at bounding box center [494, 492] width 264 height 25
type input "Refunds / Utilities"
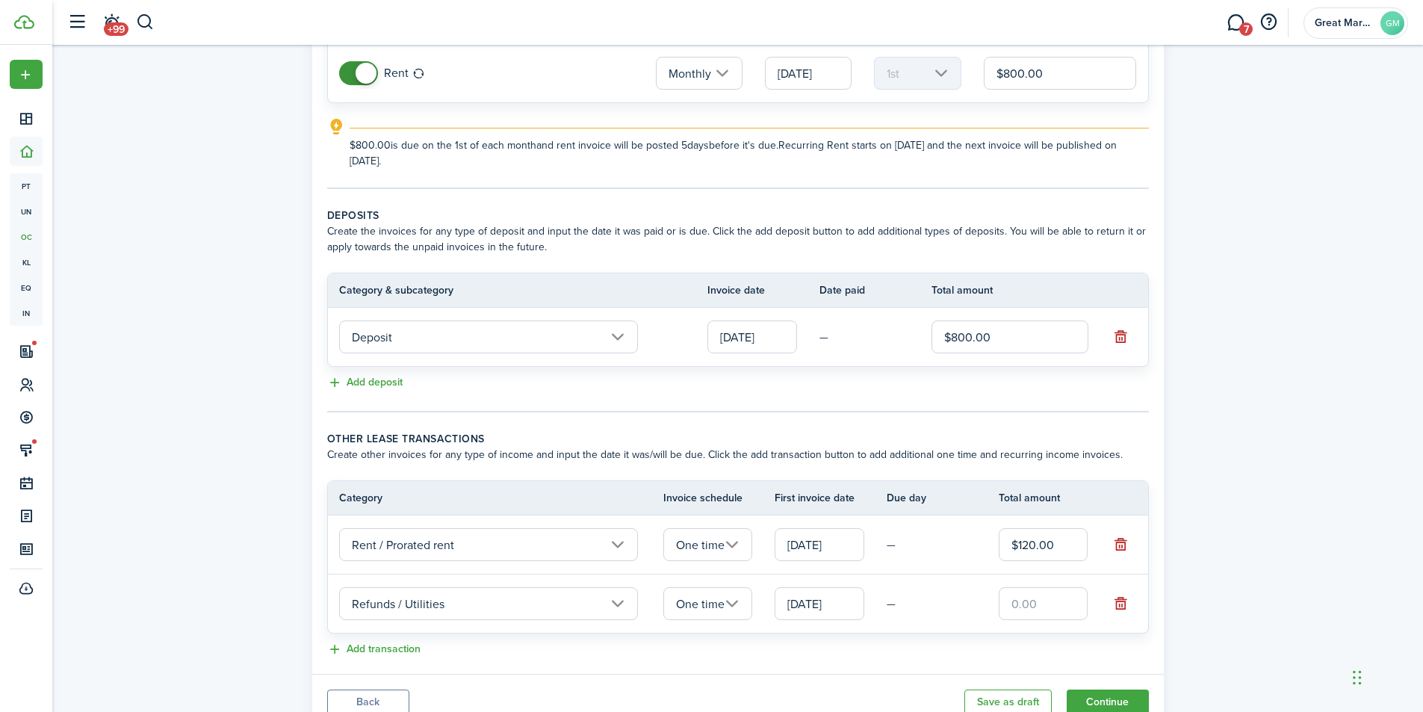
click at [722, 603] on input "One time" at bounding box center [708, 603] width 90 height 33
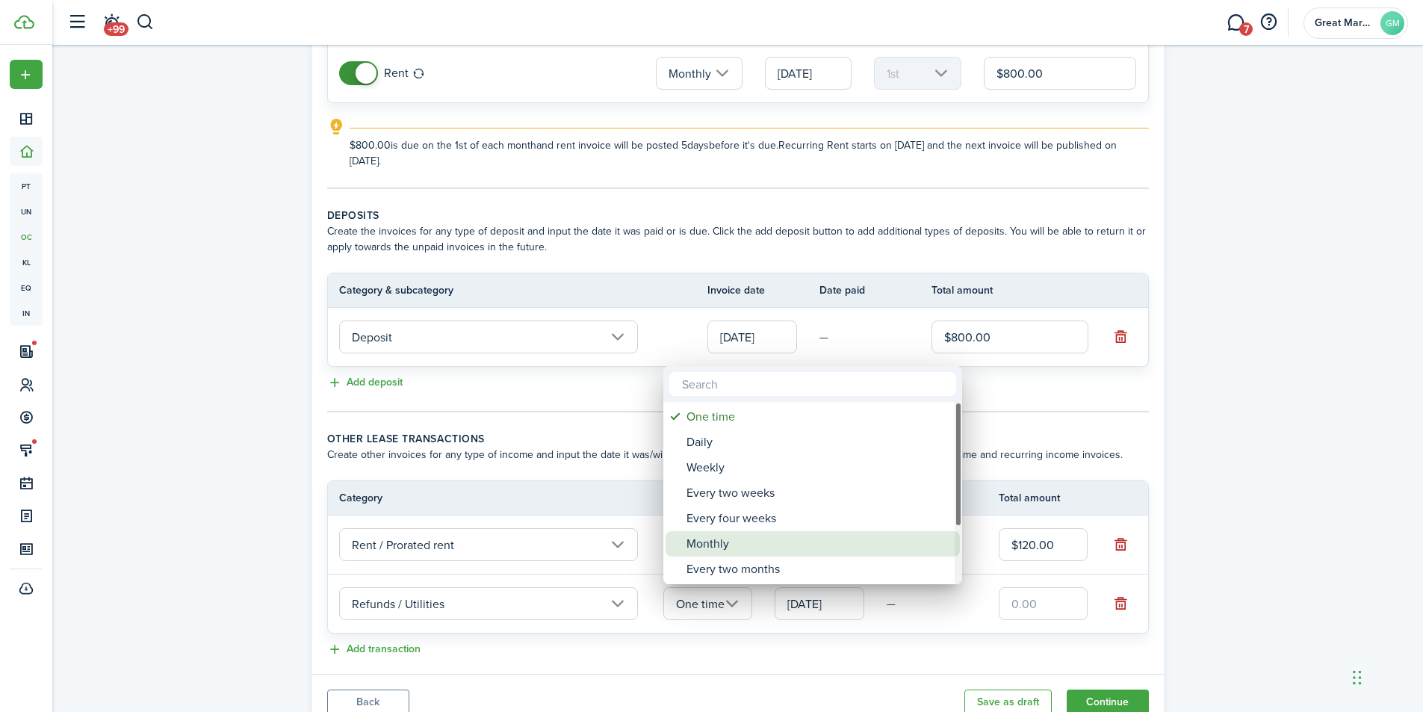
click at [724, 536] on div "Monthly" at bounding box center [818, 543] width 264 height 25
type input "Monthly"
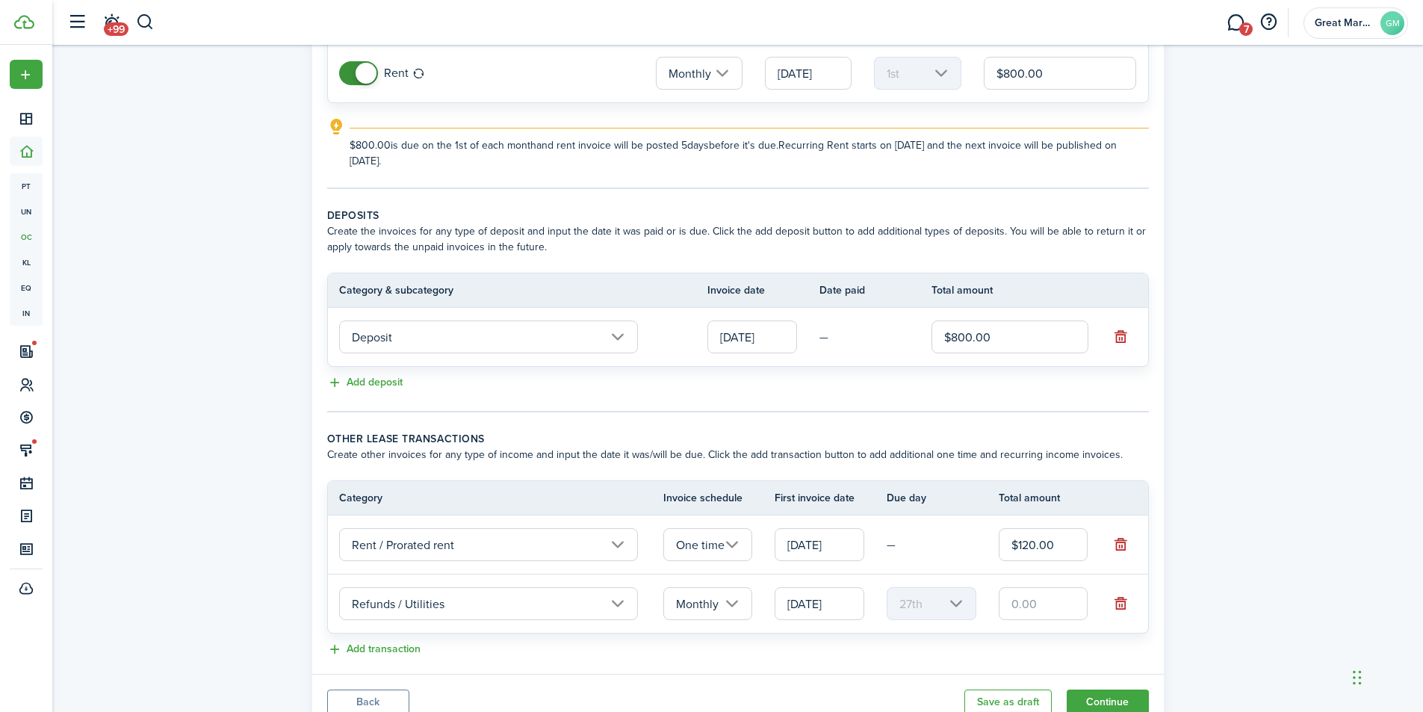
click at [826, 609] on input "[DATE]" at bounding box center [820, 603] width 90 height 33
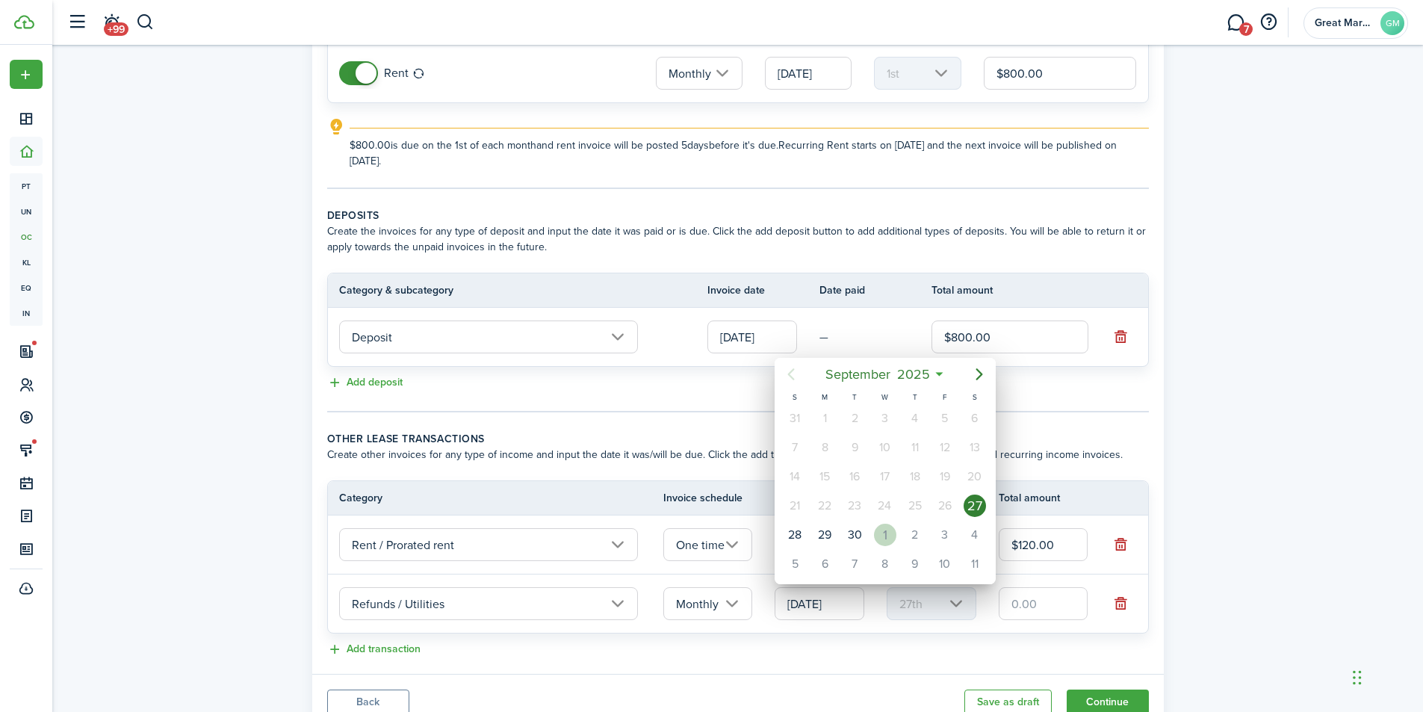
click at [892, 534] on div "1" at bounding box center [885, 535] width 22 height 22
type input "[DATE]"
type input "1st"
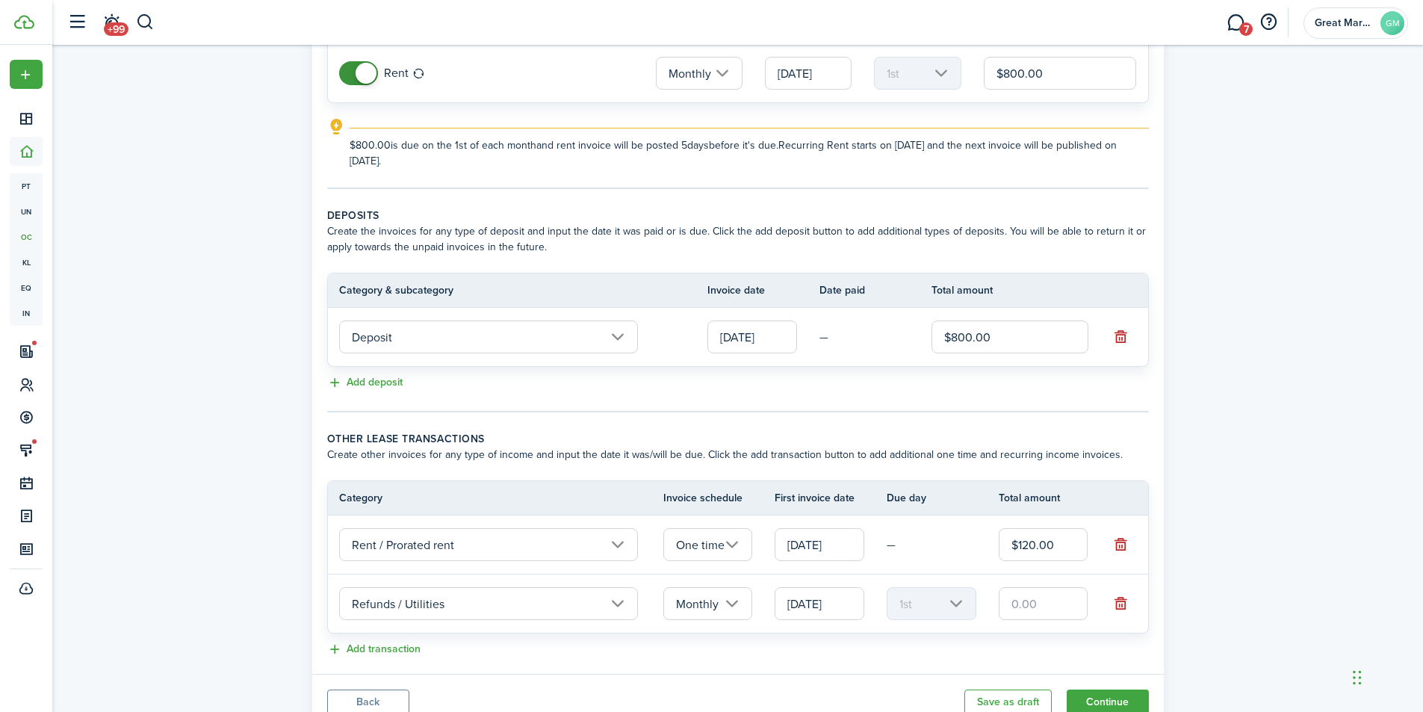
scroll to position [0, 0]
click at [1037, 601] on input "text" at bounding box center [1044, 603] width 90 height 33
type input "$100.00"
click at [857, 665] on panel-main-body "Recurring rent You can enable the automatic lease rent invoicing. The first inv…" at bounding box center [737, 301] width 851 height 745
click at [893, 379] on div "Add deposit" at bounding box center [738, 383] width 822 height 18
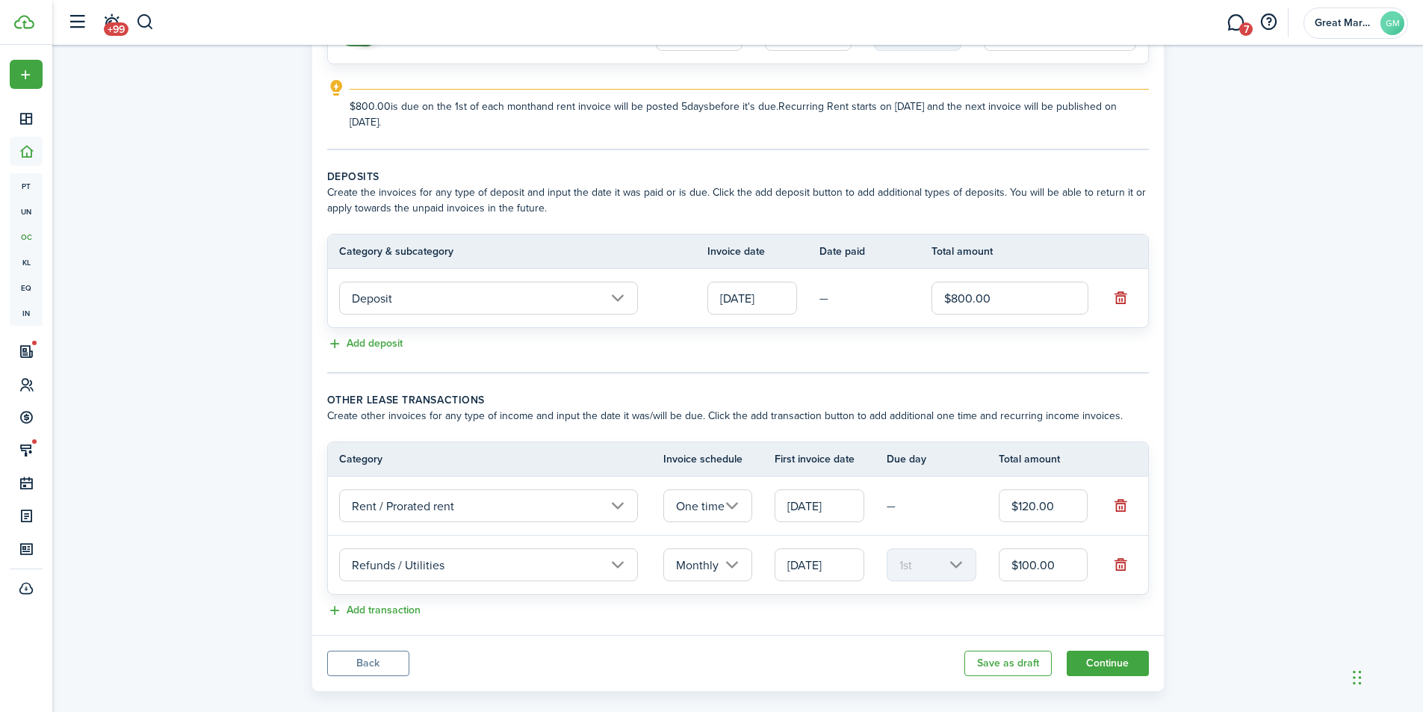
scroll to position [232, 0]
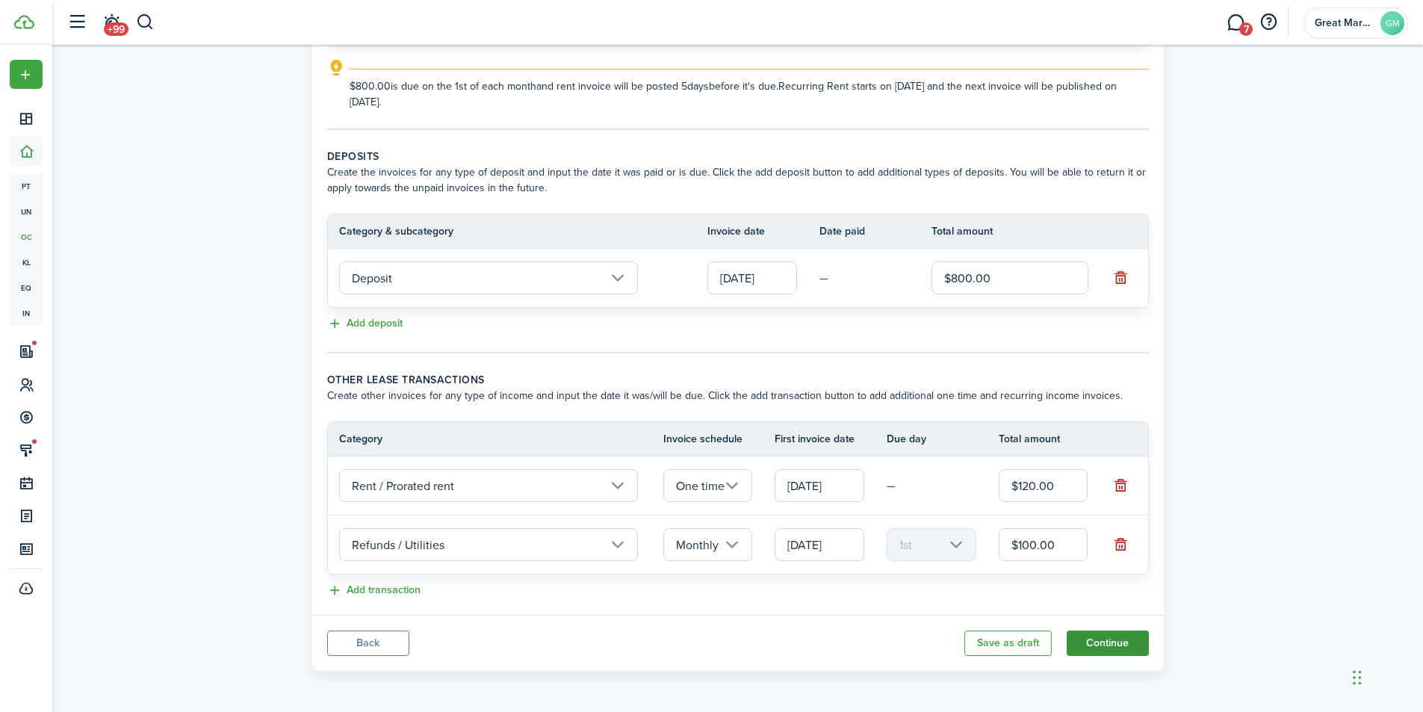
click at [1126, 643] on button "Continue" at bounding box center [1108, 642] width 82 height 25
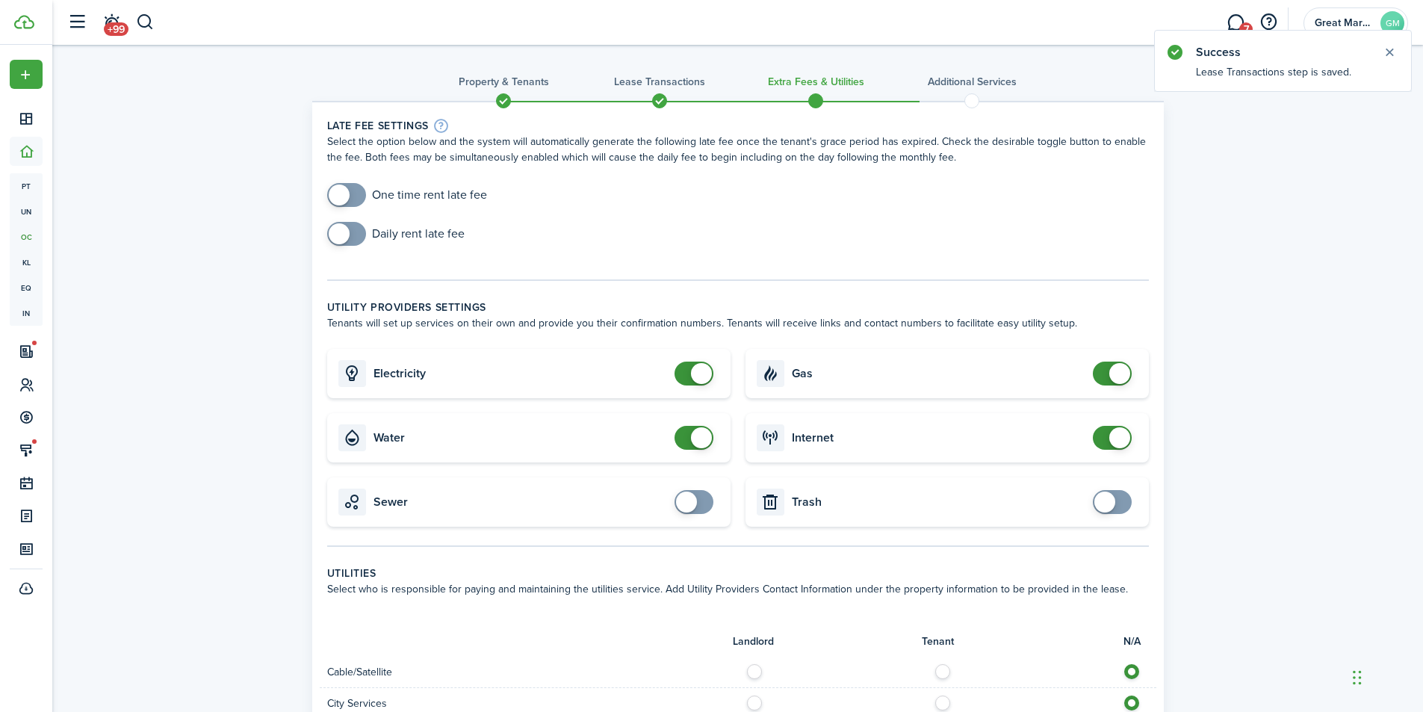
checkbox input "true"
click at [354, 198] on span at bounding box center [346, 195] width 15 height 24
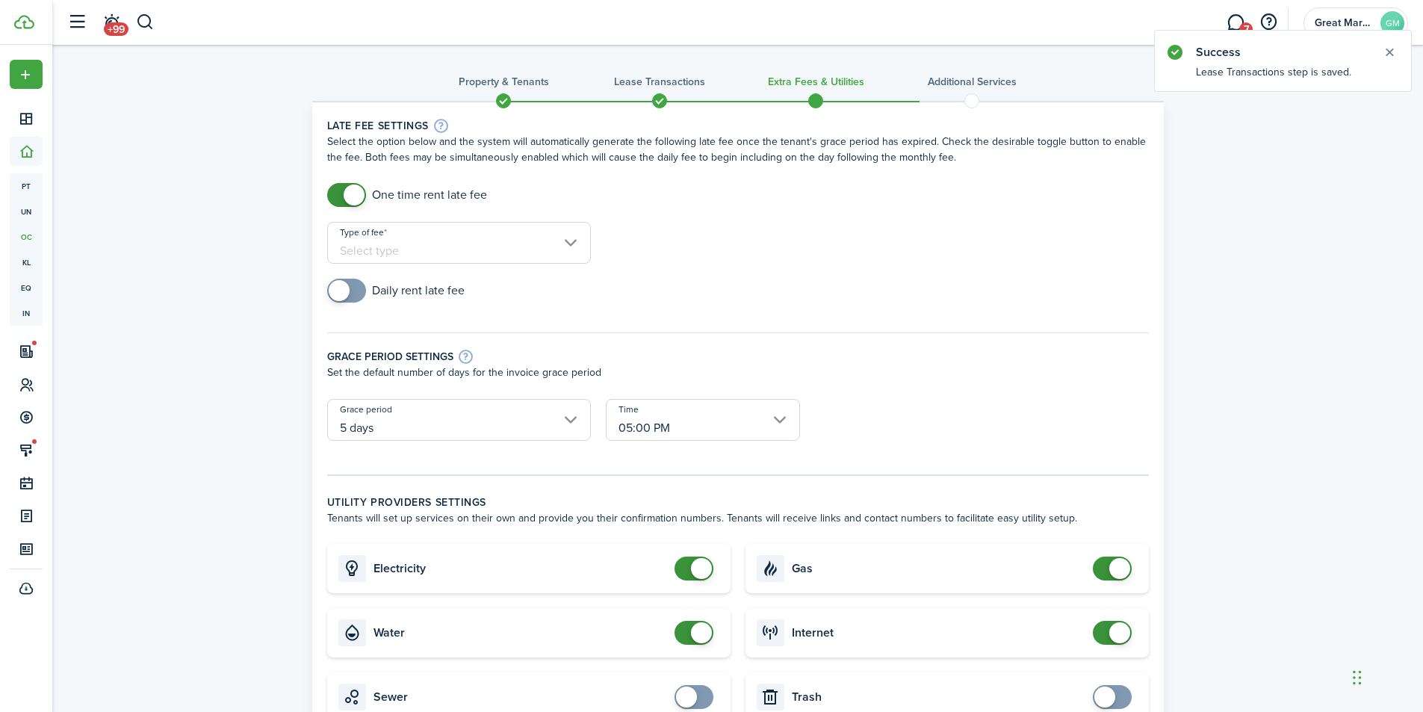
click at [480, 247] on input "Type of fee" at bounding box center [459, 243] width 264 height 42
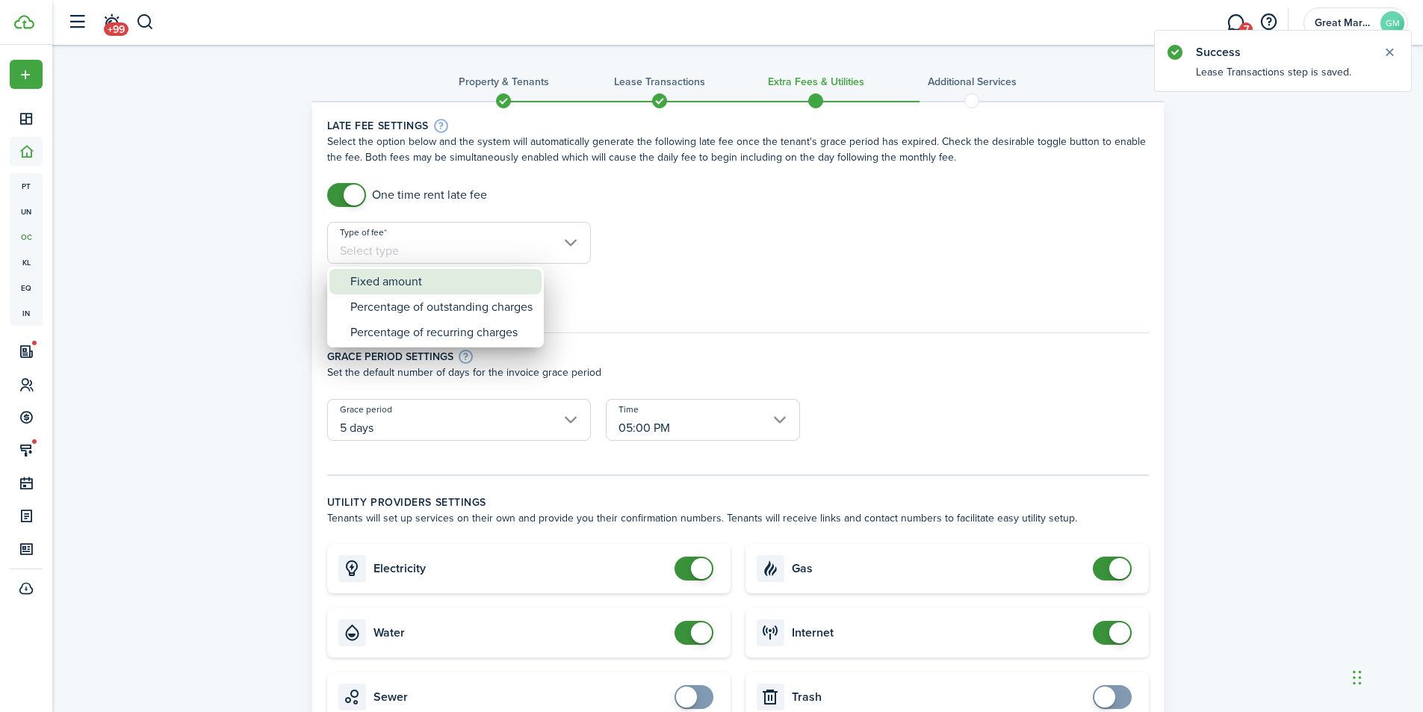
click at [443, 285] on div "Fixed amount" at bounding box center [441, 281] width 182 height 25
type input "Fixed amount"
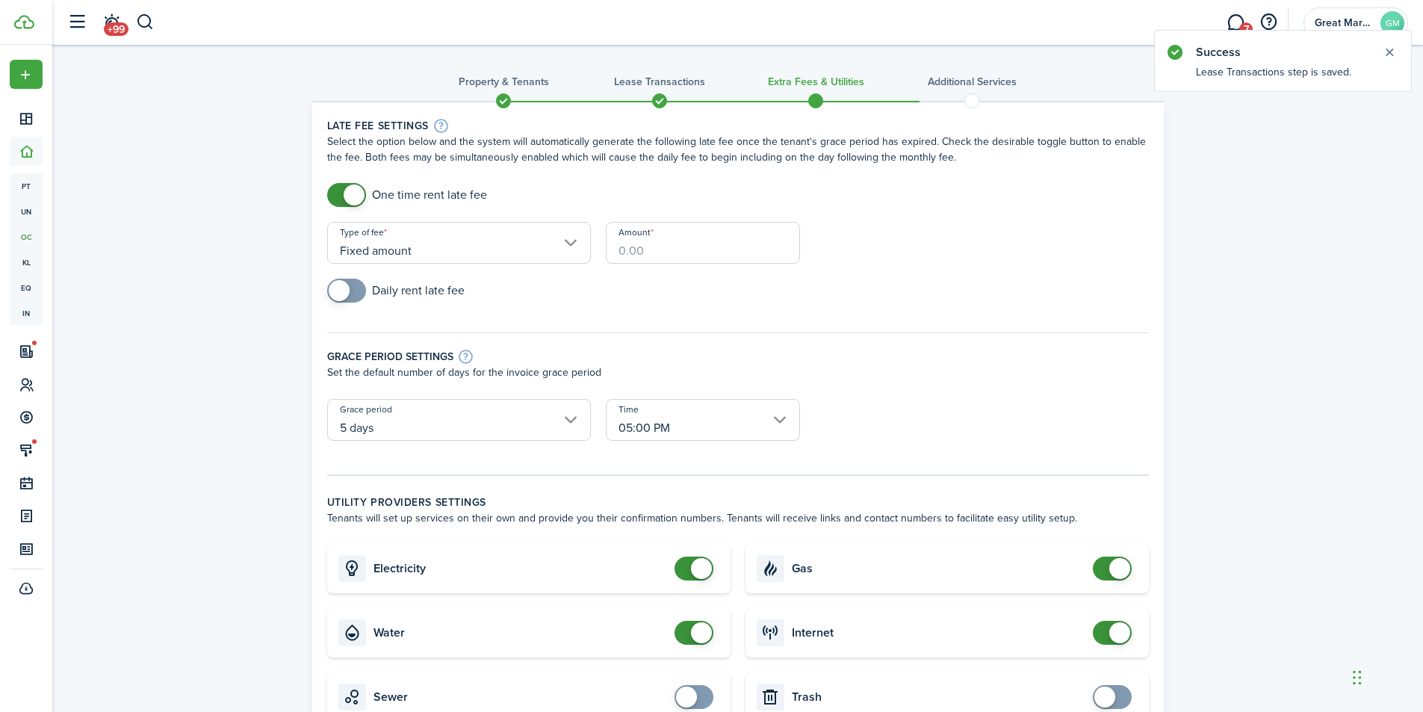
click at [634, 245] on input "Amount" at bounding box center [703, 243] width 194 height 42
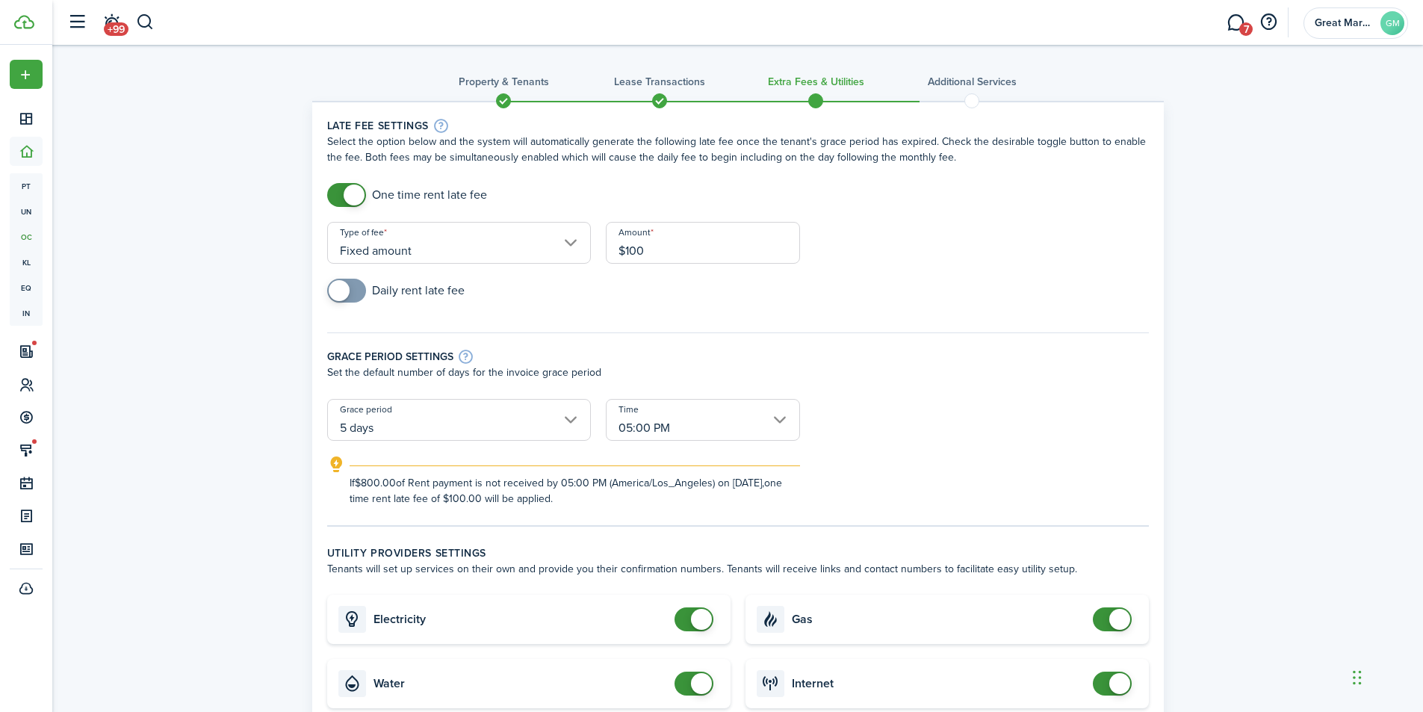
type input "$100.00"
click at [590, 308] on div "Daily rent late fee" at bounding box center [738, 298] width 837 height 39
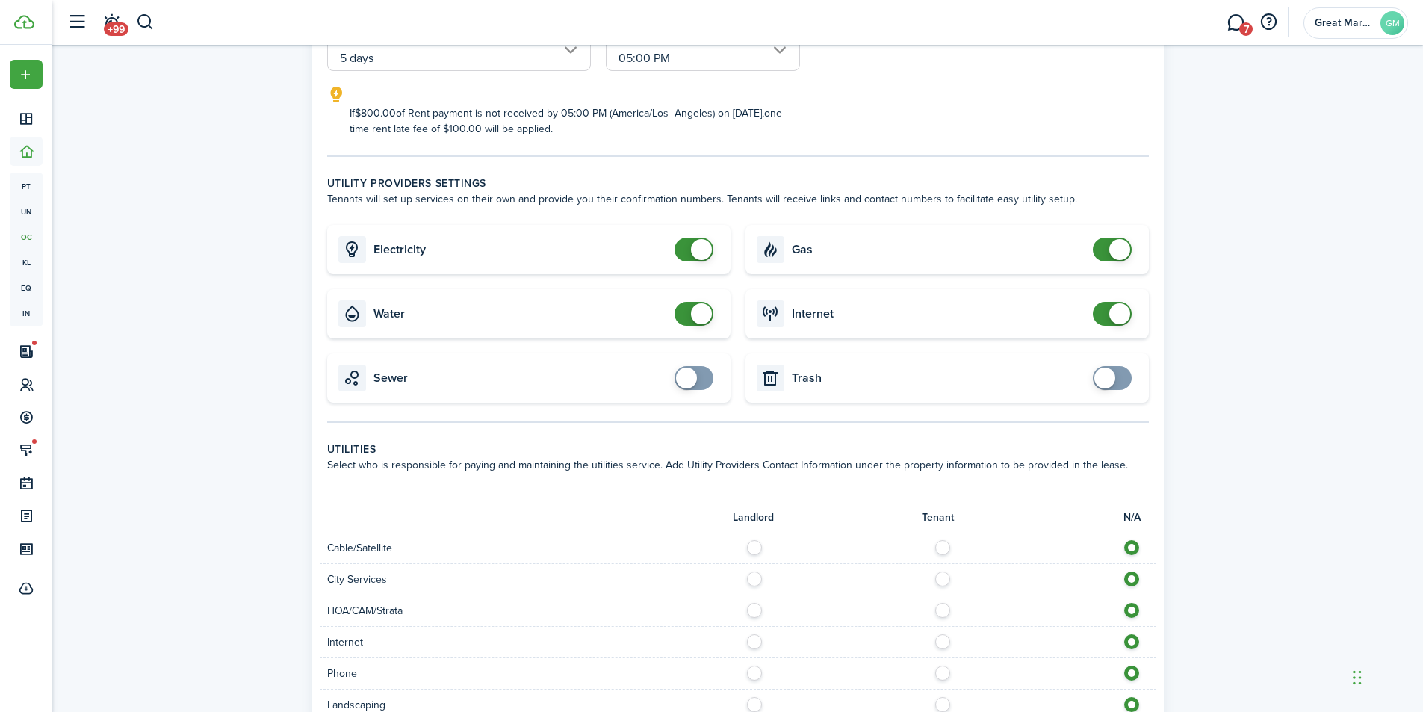
scroll to position [373, 0]
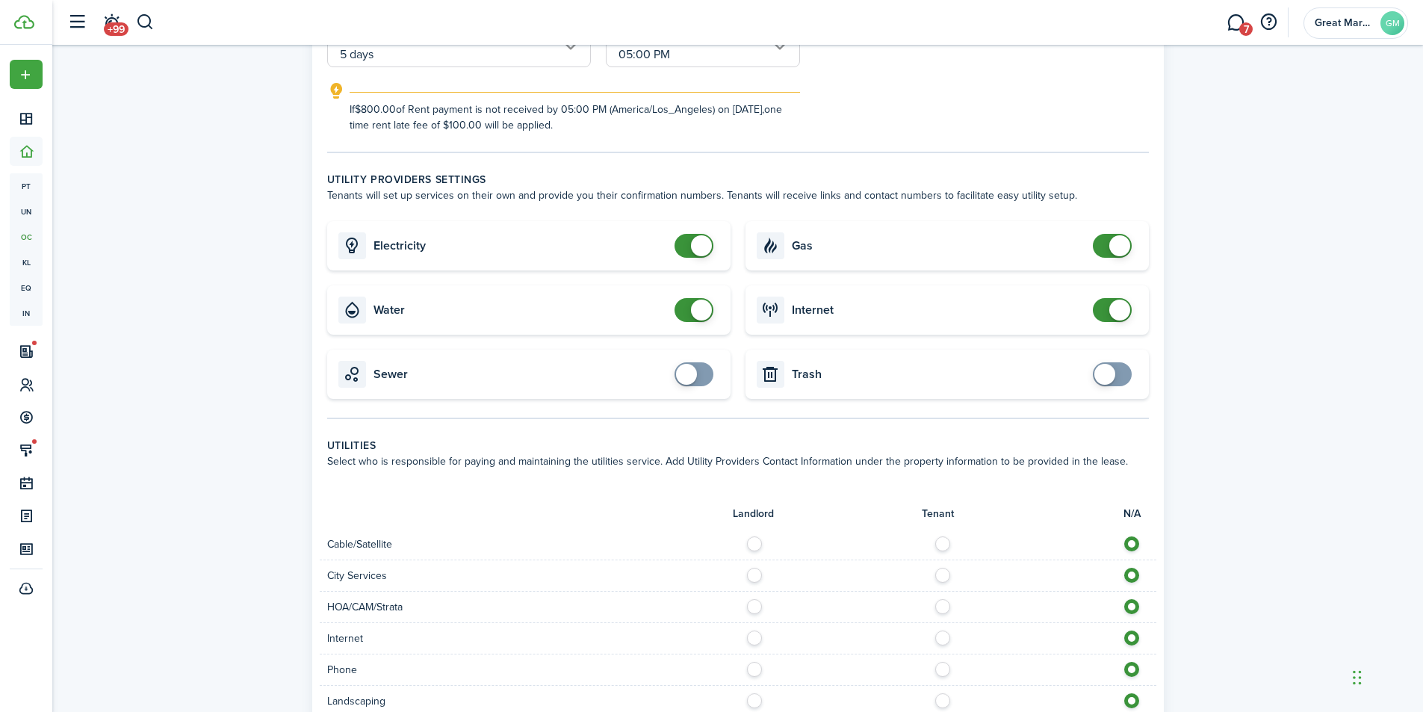
click at [690, 258] on card "Electricity" at bounding box center [528, 245] width 403 height 49
checkbox input "false"
click at [686, 256] on span at bounding box center [693, 246] width 15 height 24
checkbox input "false"
click at [689, 315] on span at bounding box center [693, 310] width 15 height 24
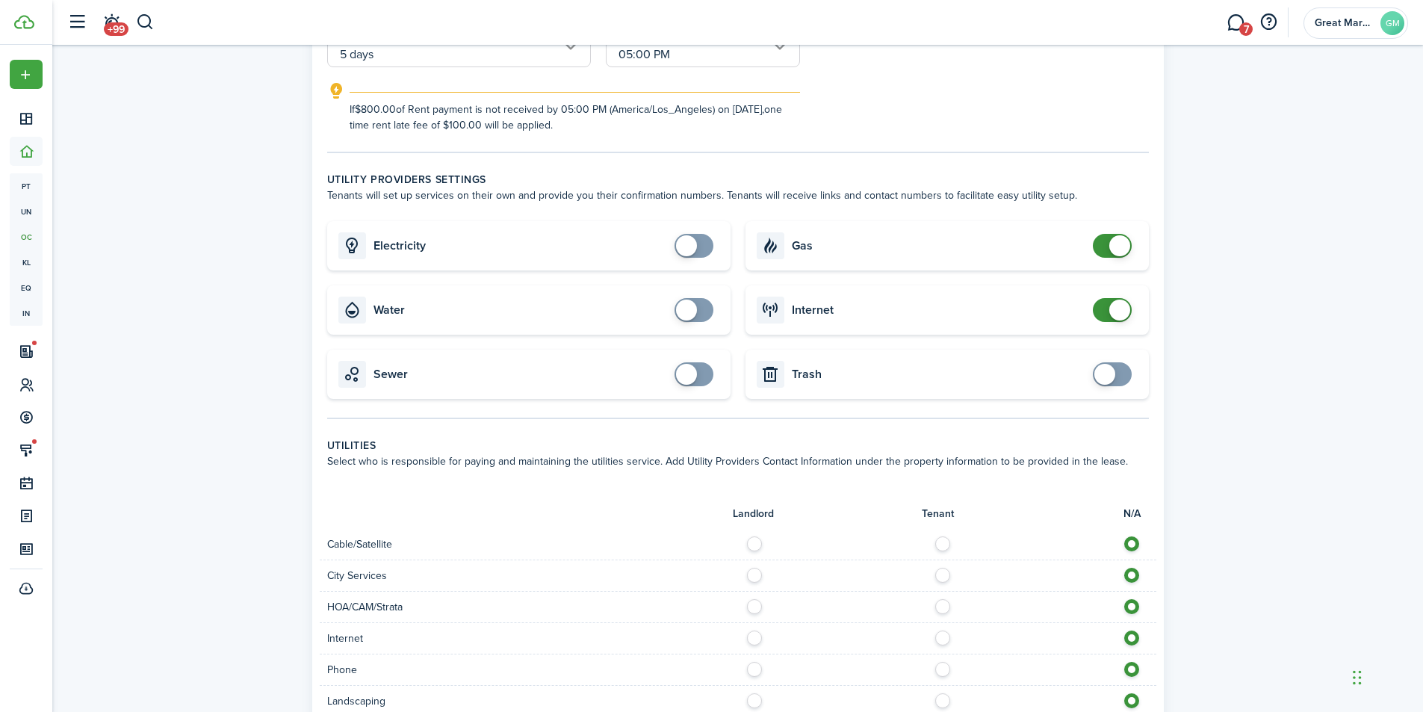
checkbox input "false"
click at [1106, 249] on span at bounding box center [1112, 246] width 15 height 24
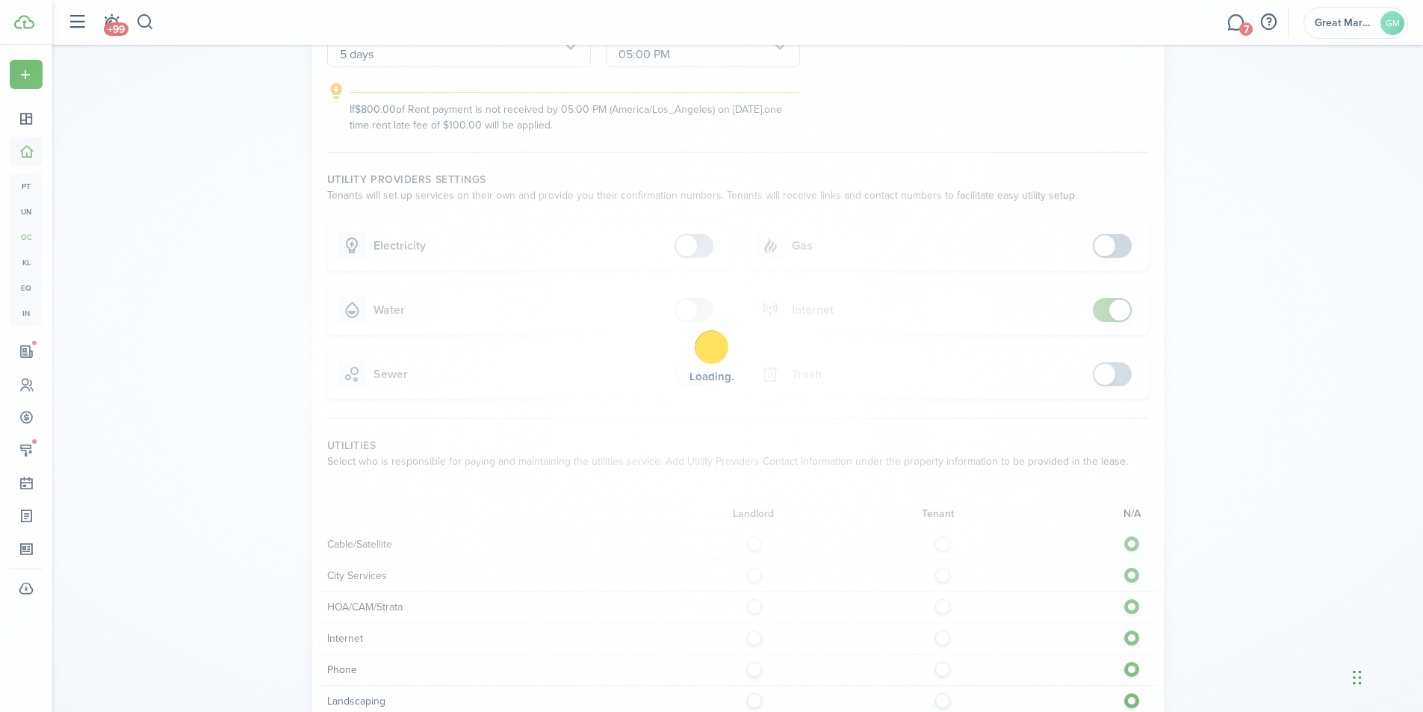
click at [1100, 309] on div "Loading" at bounding box center [711, 356] width 1423 height 712
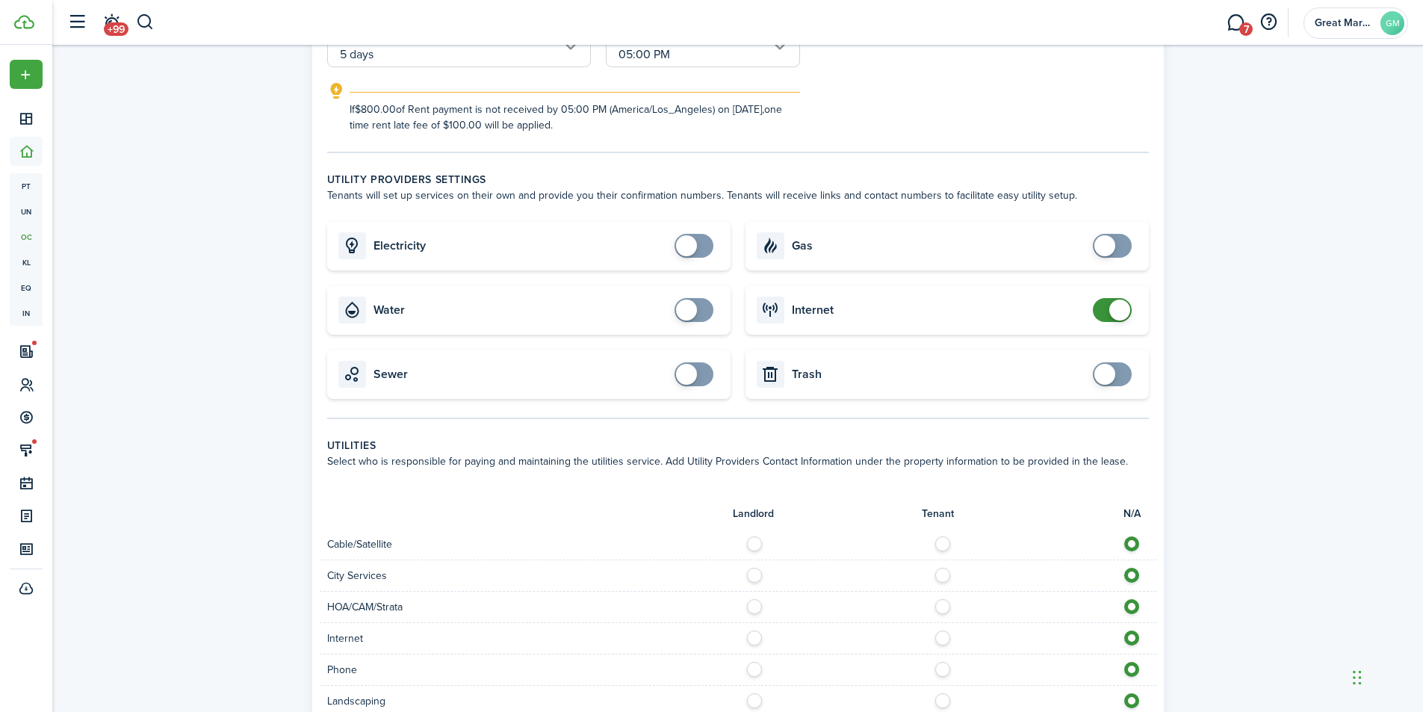
click at [1105, 318] on span at bounding box center [1112, 310] width 15 height 24
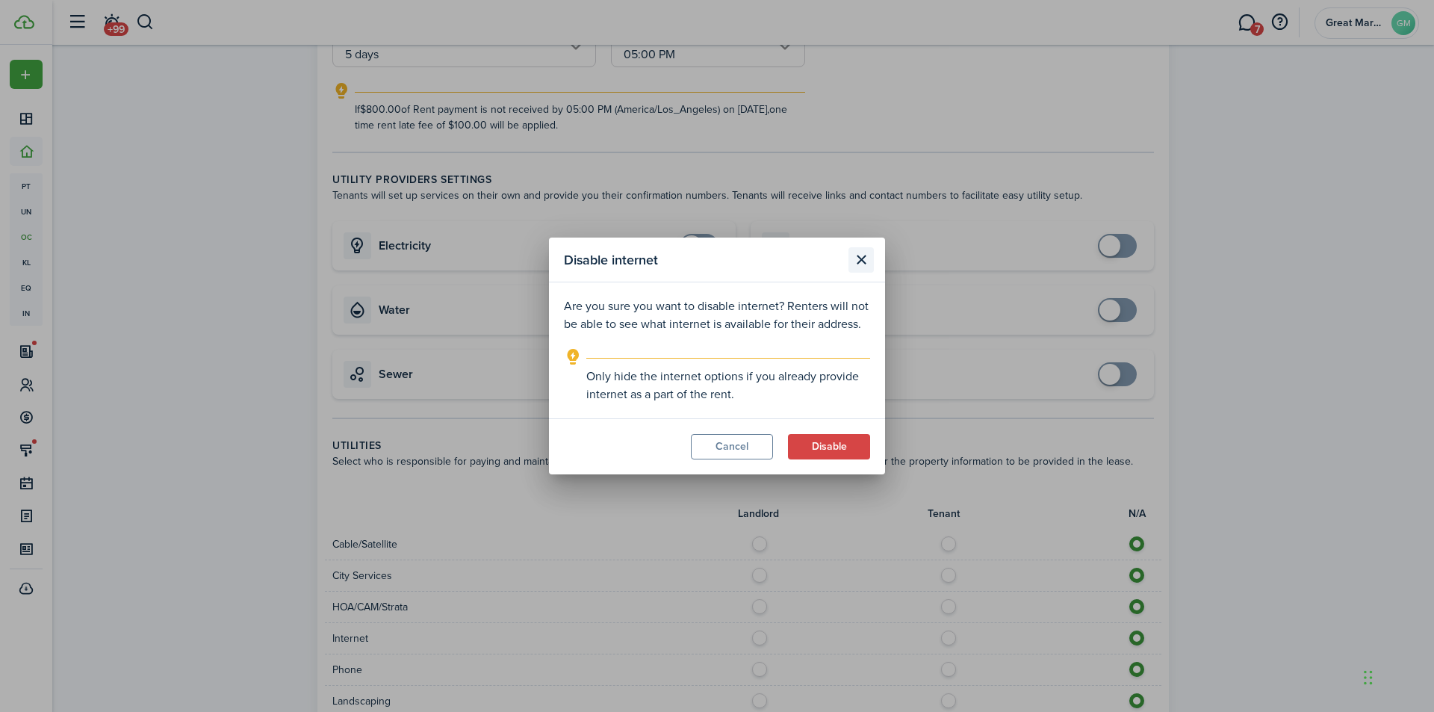
click at [860, 257] on button "Close modal" at bounding box center [860, 259] width 25 height 25
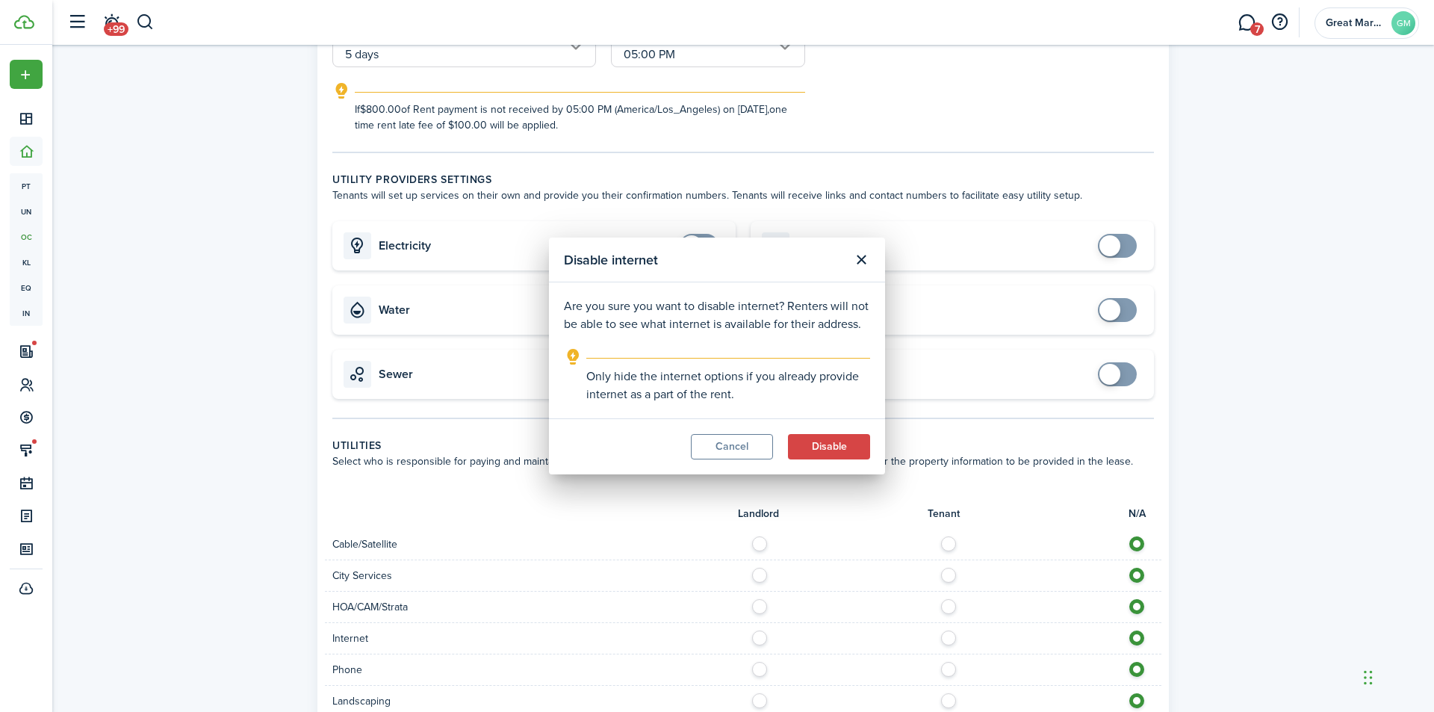
checkbox input "true"
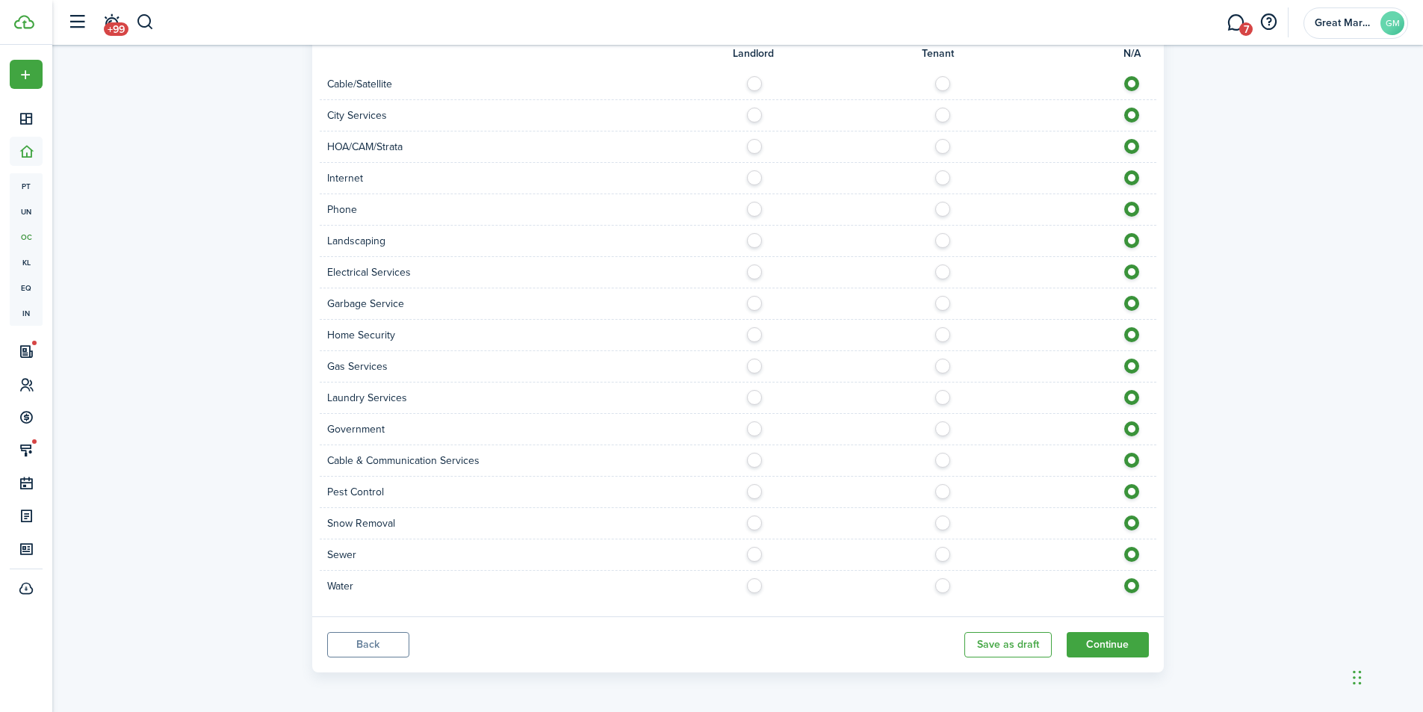
scroll to position [835, 0]
click at [1105, 635] on button "Continue" at bounding box center [1108, 642] width 82 height 25
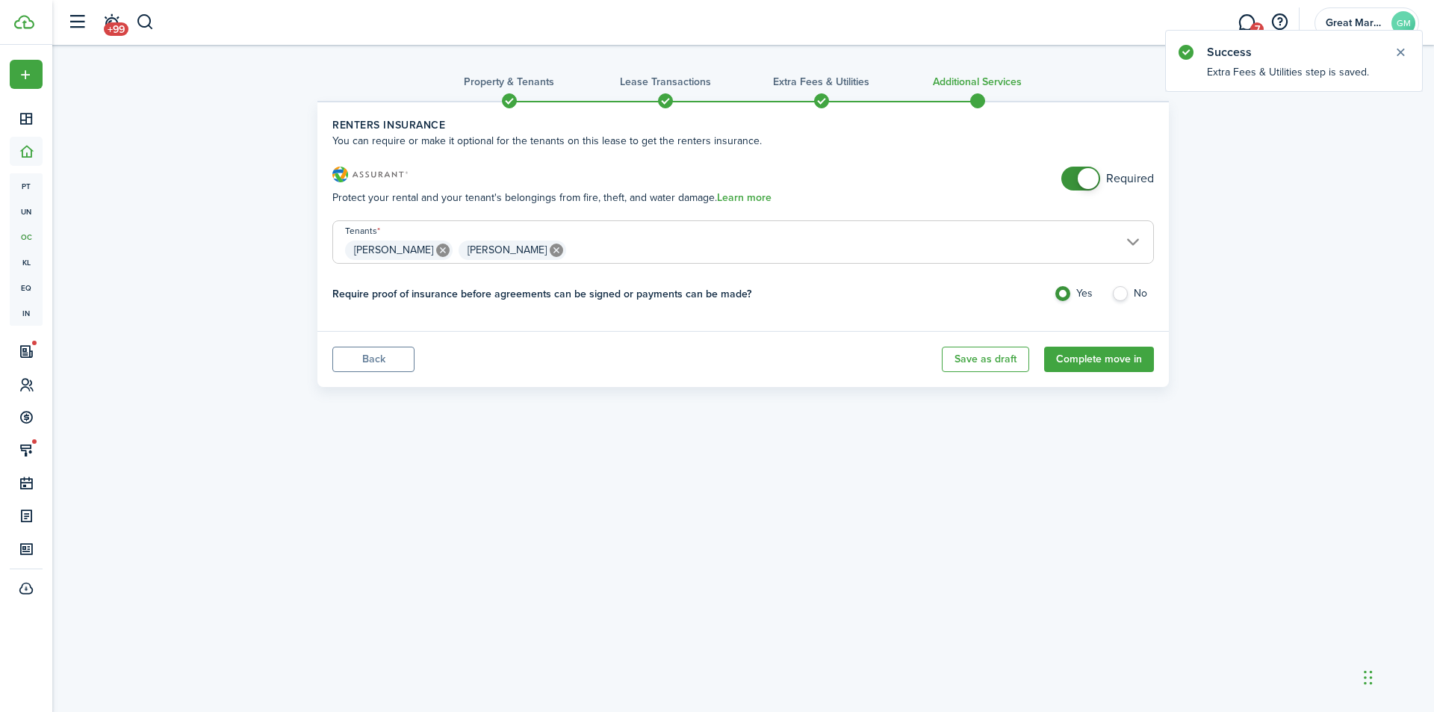
checkbox input "false"
click at [1073, 179] on span at bounding box center [1080, 179] width 15 height 24
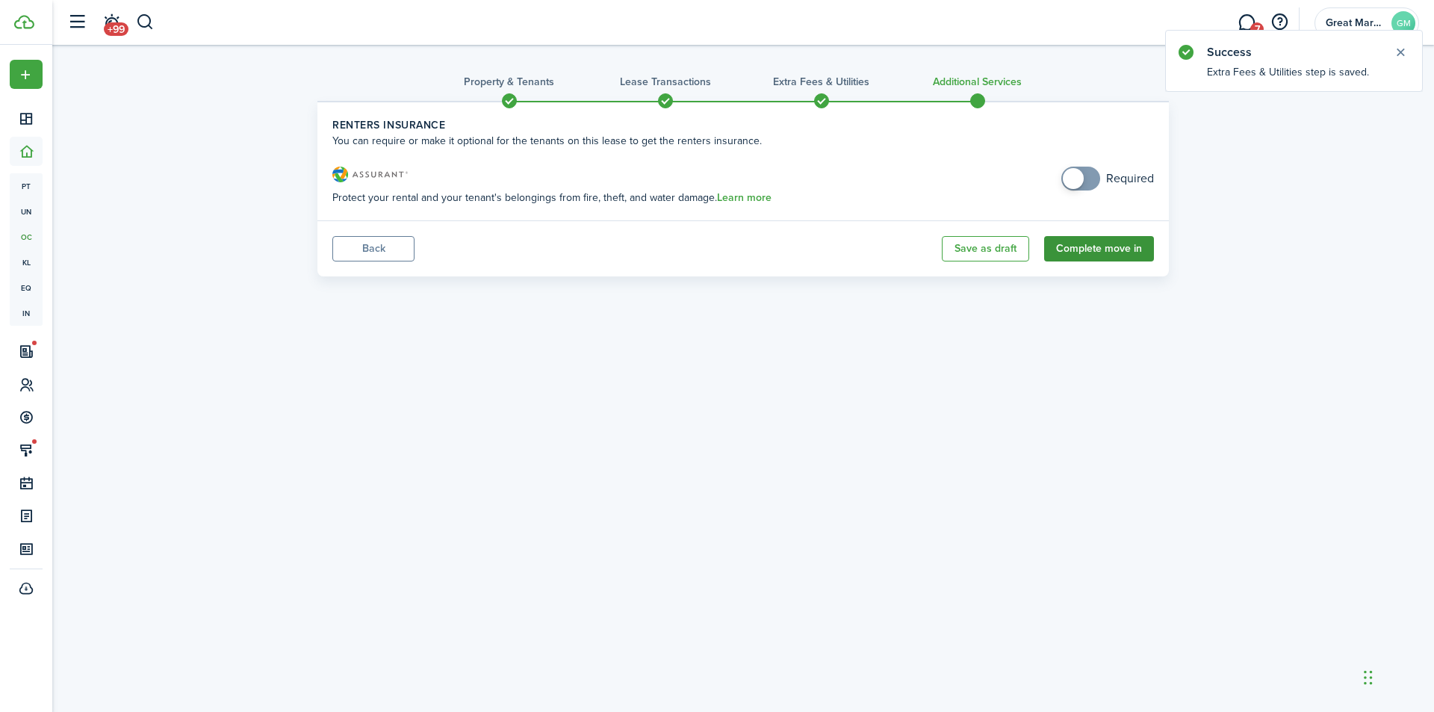
click at [1100, 249] on button "Complete move in" at bounding box center [1099, 248] width 110 height 25
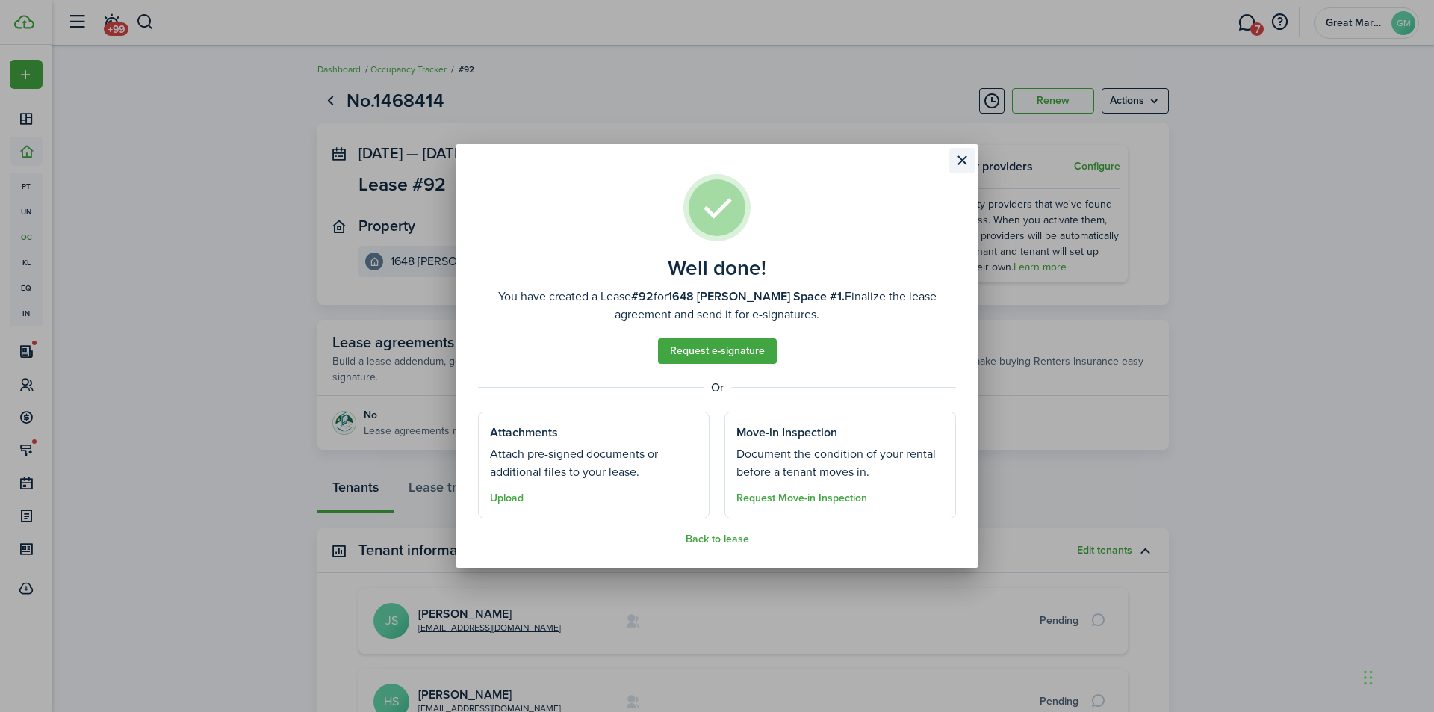
click at [964, 159] on button "Close modal" at bounding box center [961, 160] width 25 height 25
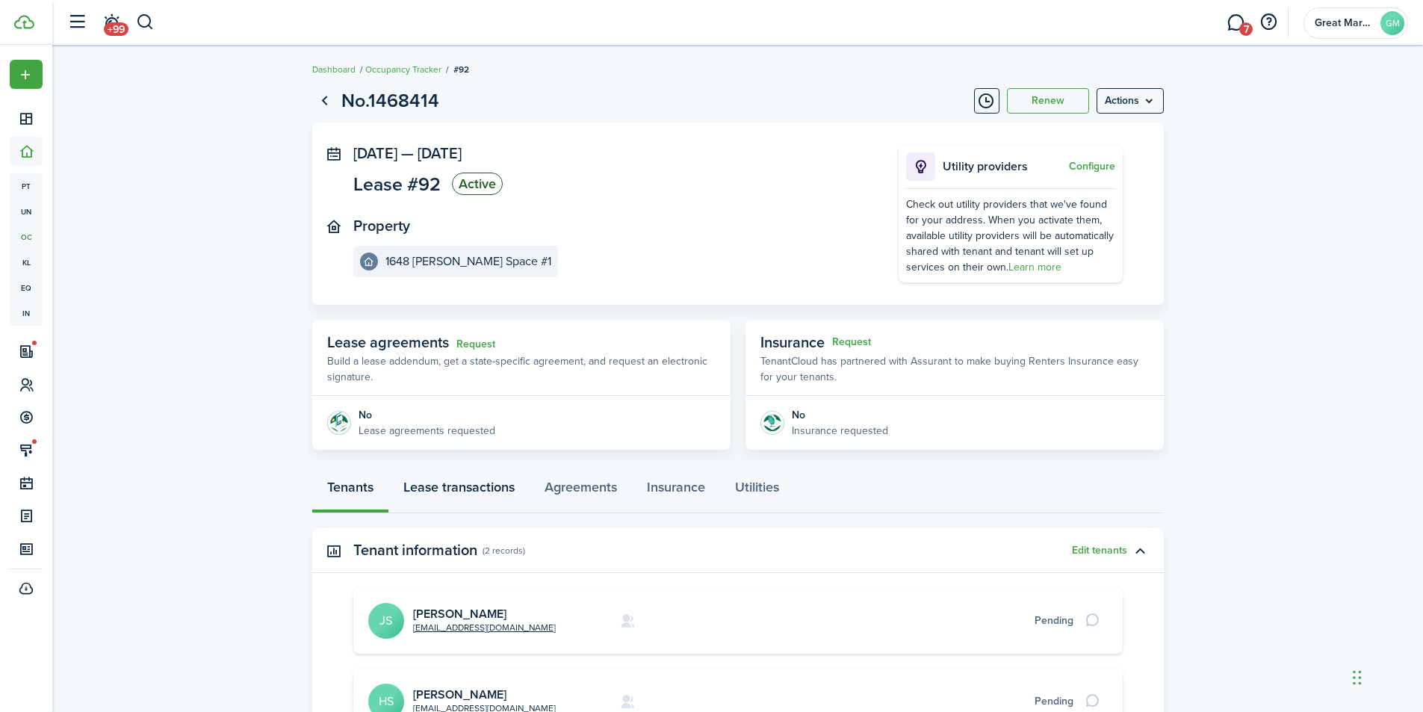
click at [466, 492] on link "Lease transactions" at bounding box center [458, 490] width 141 height 45
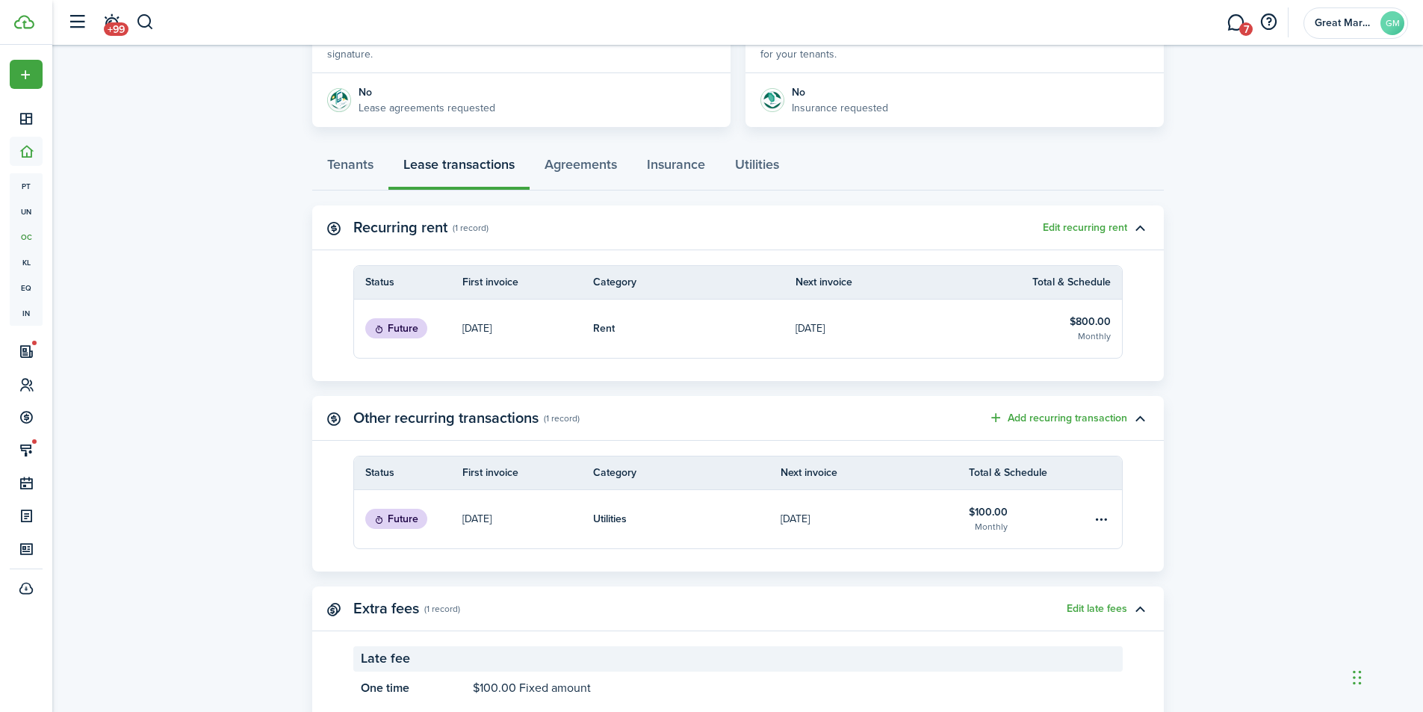
scroll to position [297, 0]
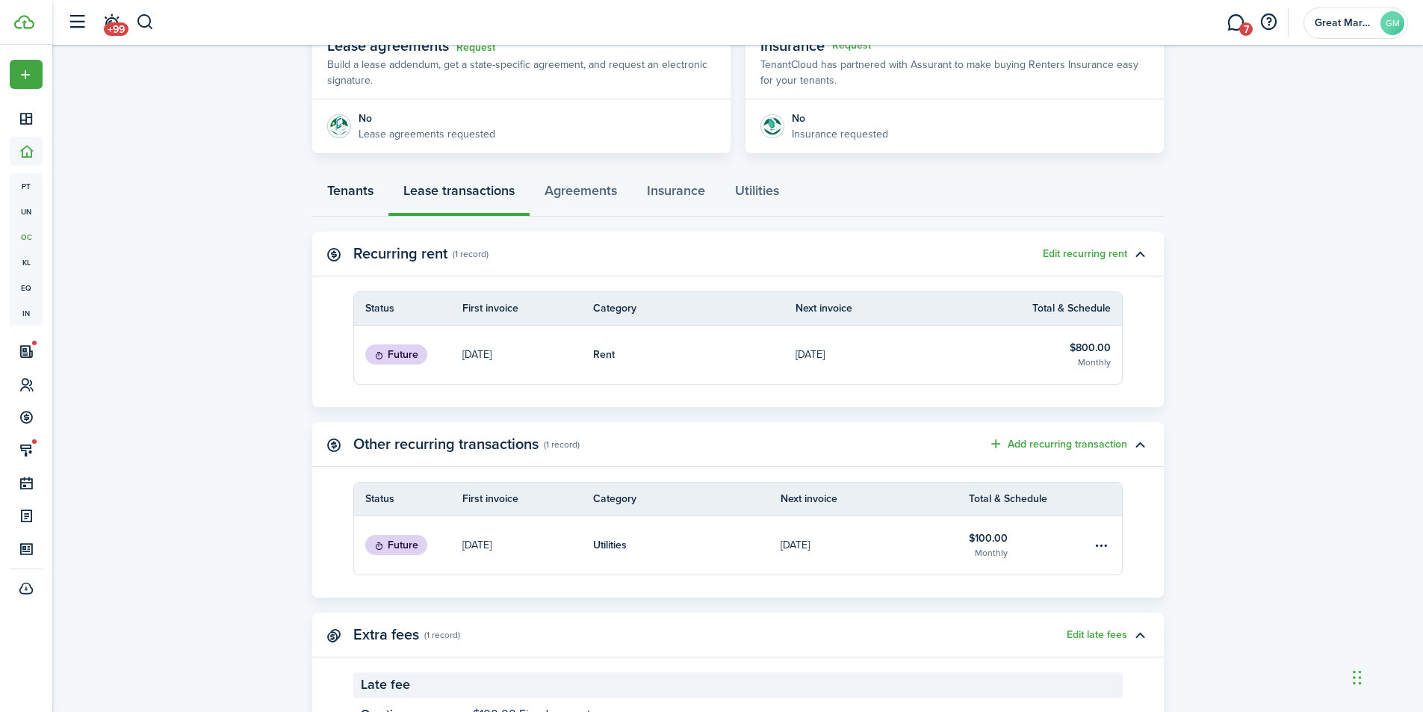
click at [335, 190] on link "Tenants" at bounding box center [350, 194] width 76 height 45
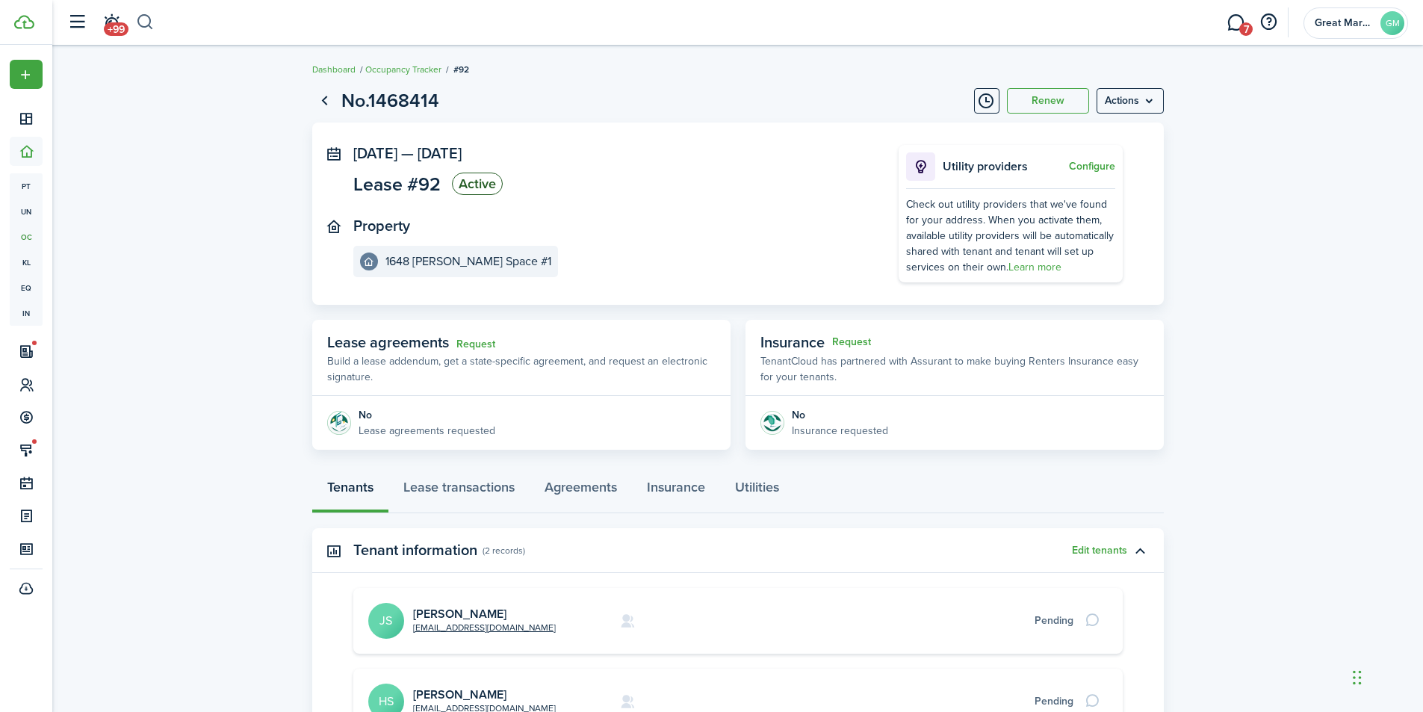
click at [141, 21] on button "button" at bounding box center [145, 22] width 19 height 25
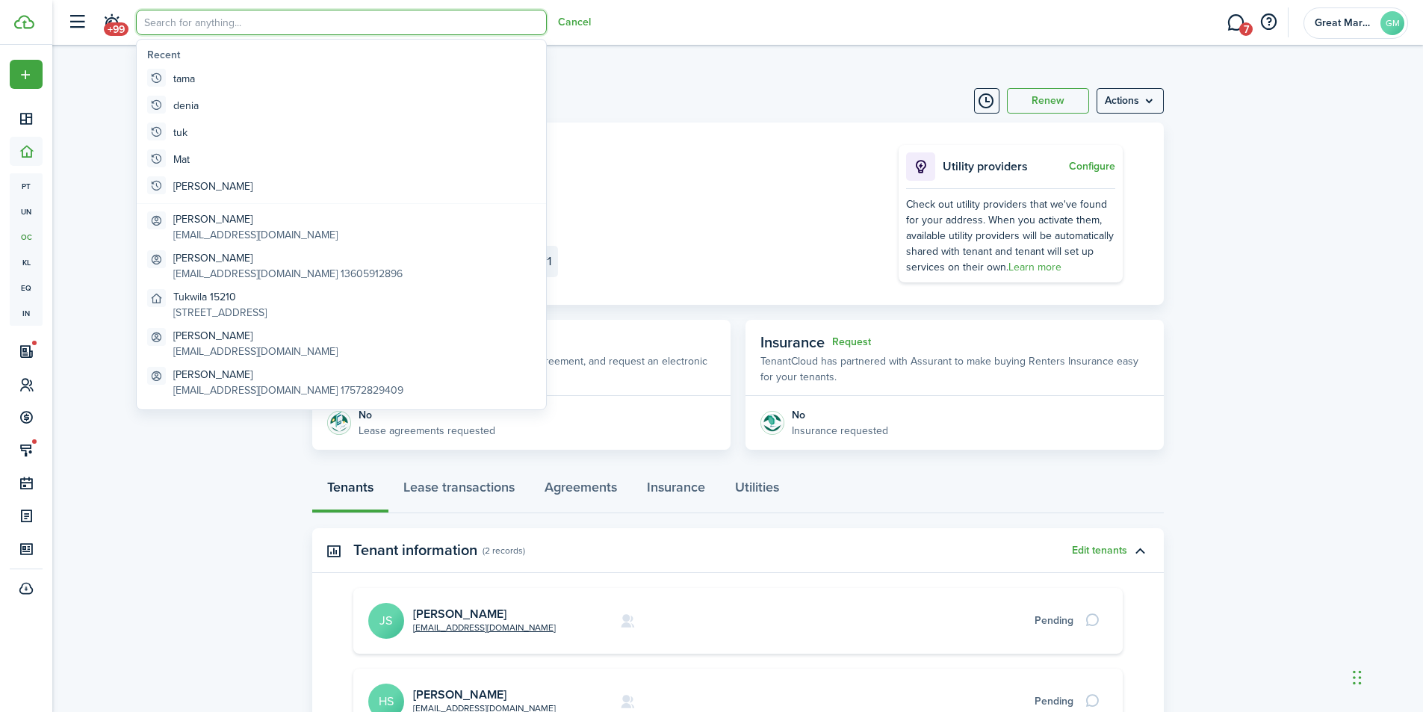
click at [184, 22] on input "search" at bounding box center [341, 22] width 411 height 25
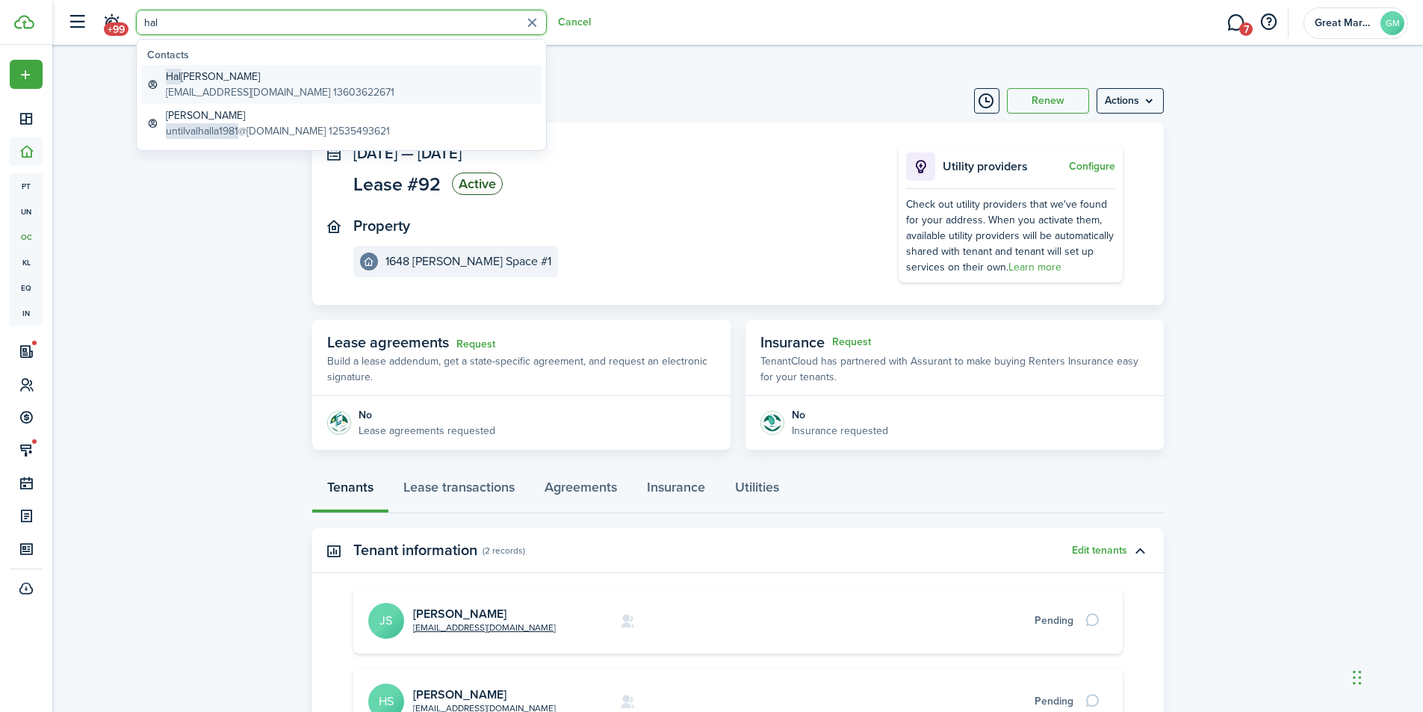
type input "hal"
click at [208, 81] on global-search-item-title "[PERSON_NAME]" at bounding box center [280, 77] width 229 height 16
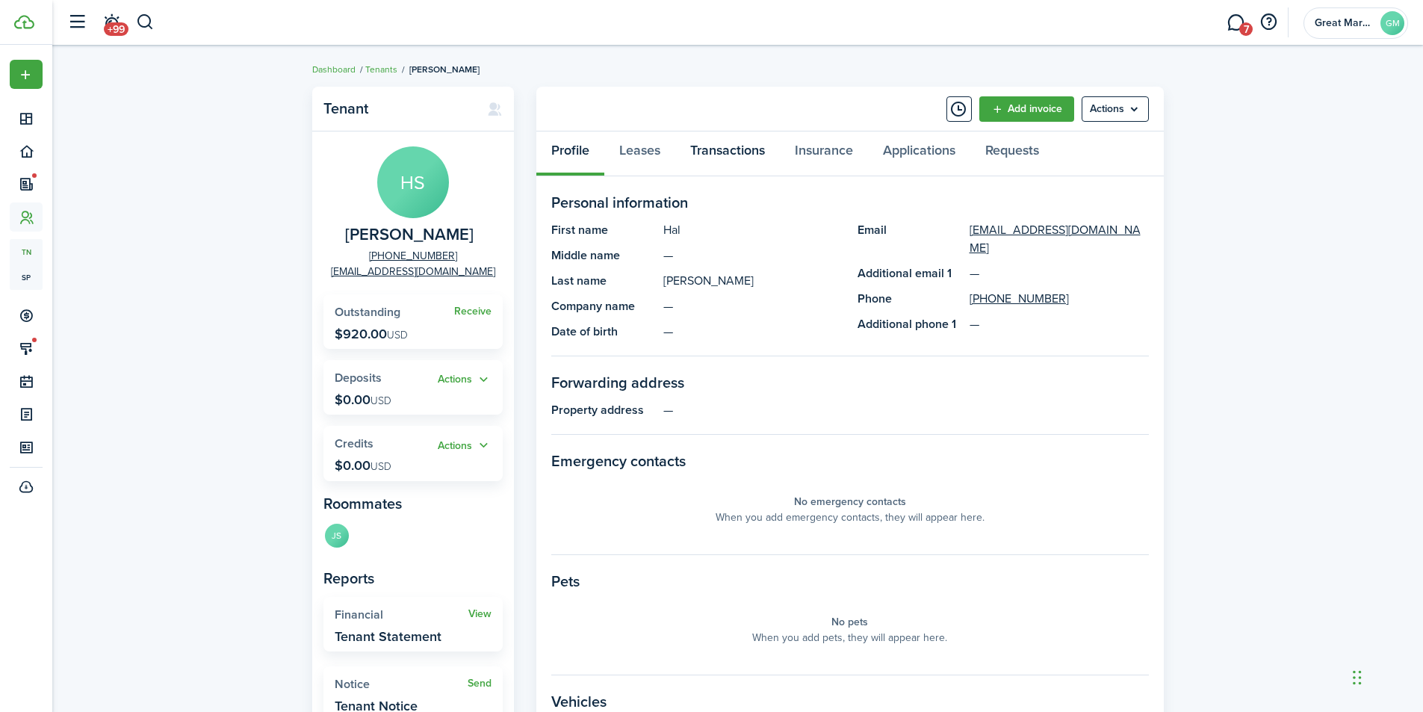
click at [742, 156] on link "Transactions" at bounding box center [727, 153] width 105 height 45
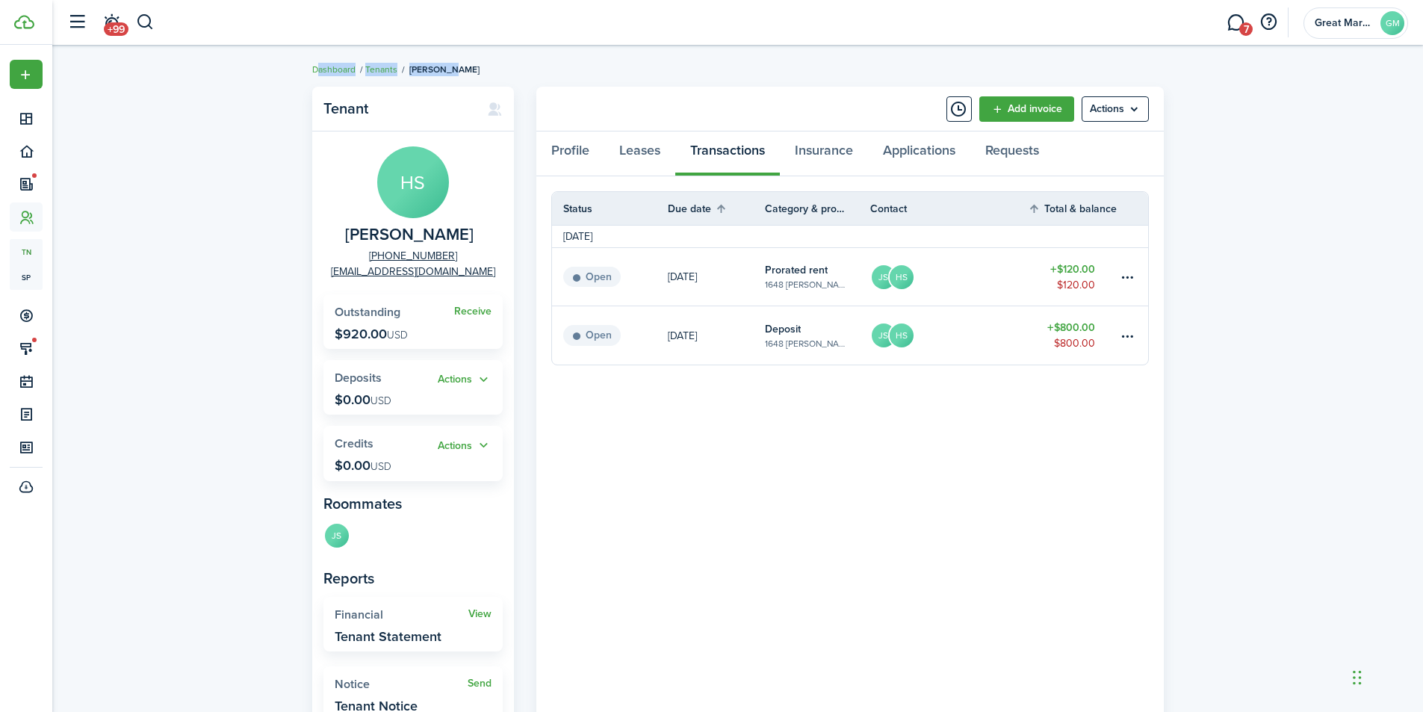
drag, startPoint x: 501, startPoint y: 75, endPoint x: 317, endPoint y: 55, distance: 184.8
click at [317, 55] on breadcrumb "Dashboard Tenants [PERSON_NAME]" at bounding box center [737, 62] width 851 height 34
drag, startPoint x: 1157, startPoint y: 155, endPoint x: 540, endPoint y: 141, distance: 617.1
click at [540, 141] on div "Profile Leases Transactions Insurance Applications Requests" at bounding box center [849, 153] width 627 height 45
click at [928, 455] on panel-main-body "Status Due date Category & property Contact Total & balance Actions [DATE] Open…" at bounding box center [849, 455] width 627 height 559
